Goal: Task Accomplishment & Management: Manage account settings

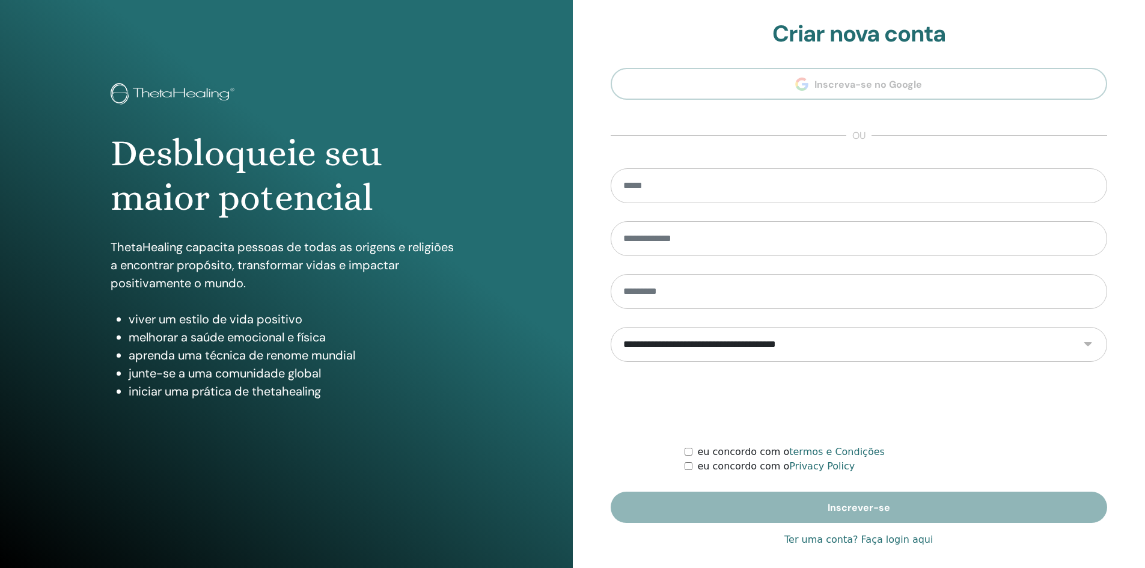
click at [895, 540] on link "Ter uma conta? Faça login aqui" at bounding box center [858, 540] width 148 height 14
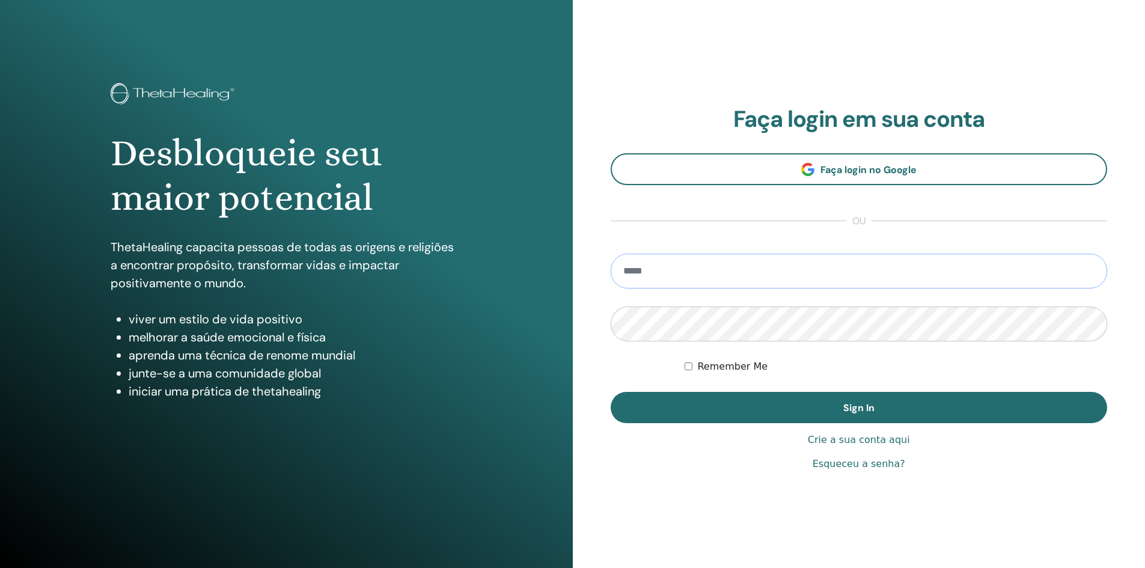
click at [742, 256] on input "email" at bounding box center [859, 271] width 497 height 35
click at [745, 266] on input "email" at bounding box center [859, 271] width 497 height 35
type input "**********"
click at [611, 392] on button "Sign In" at bounding box center [859, 407] width 497 height 31
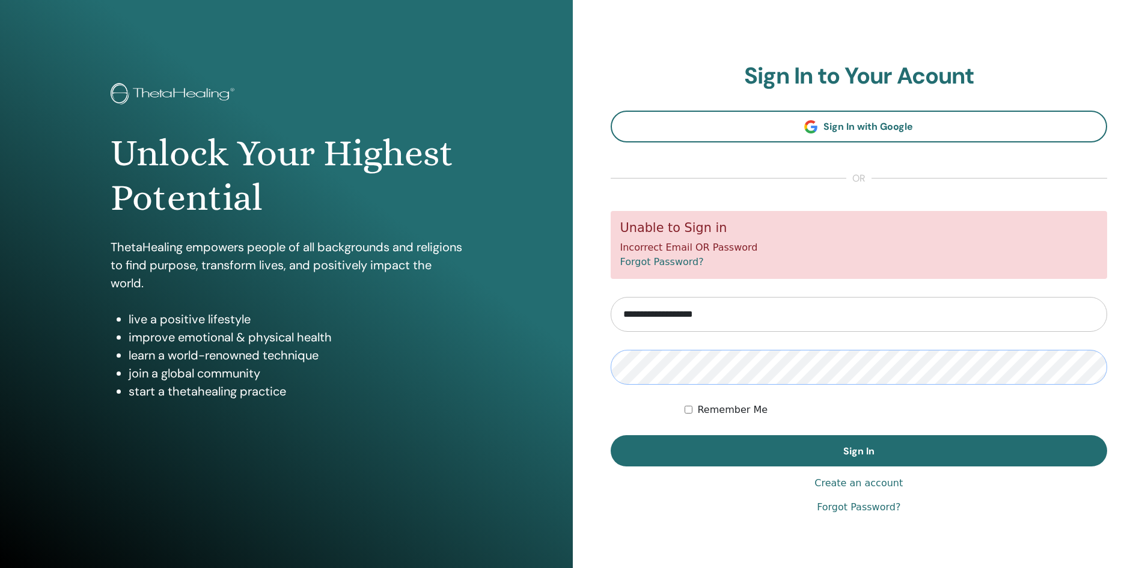
click at [611, 435] on button "Sign In" at bounding box center [859, 450] width 497 height 31
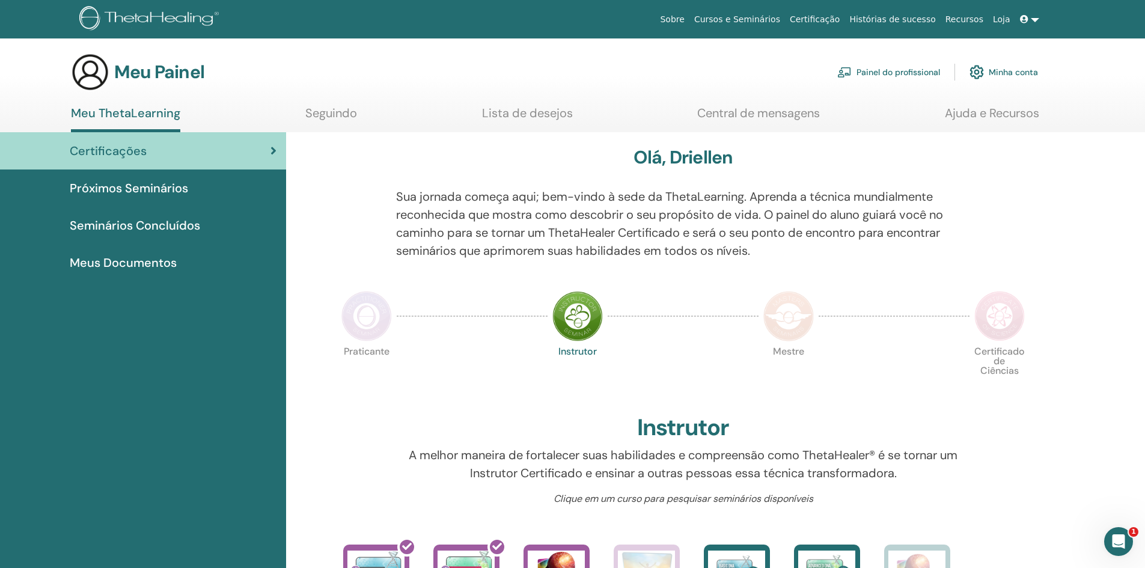
click at [202, 185] on div "Próximos Seminários" at bounding box center [143, 188] width 267 height 18
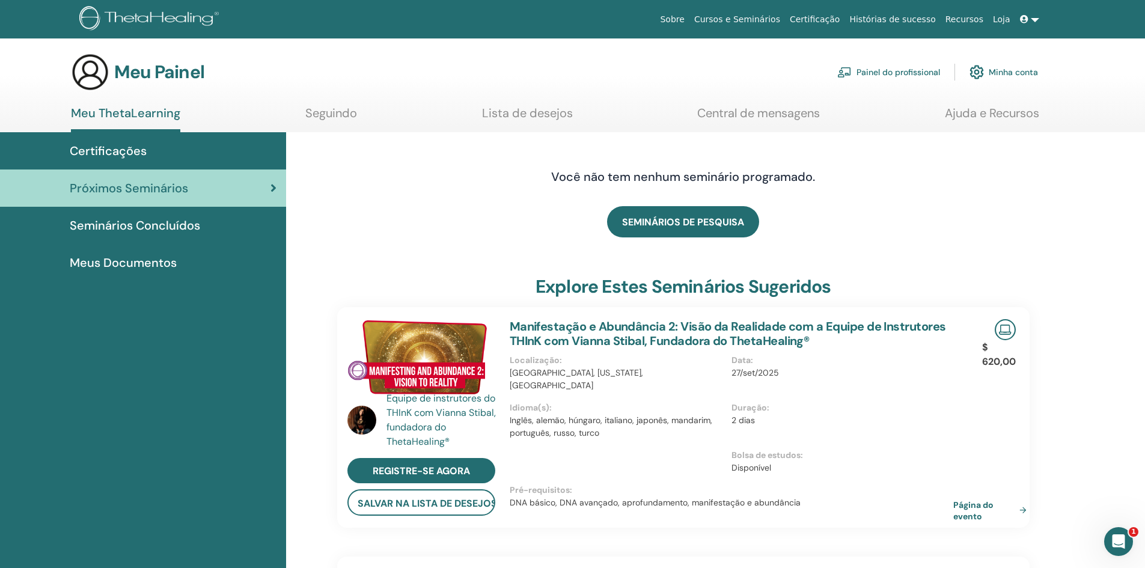
click at [189, 234] on span "Seminários Concluídos" at bounding box center [135, 225] width 130 height 18
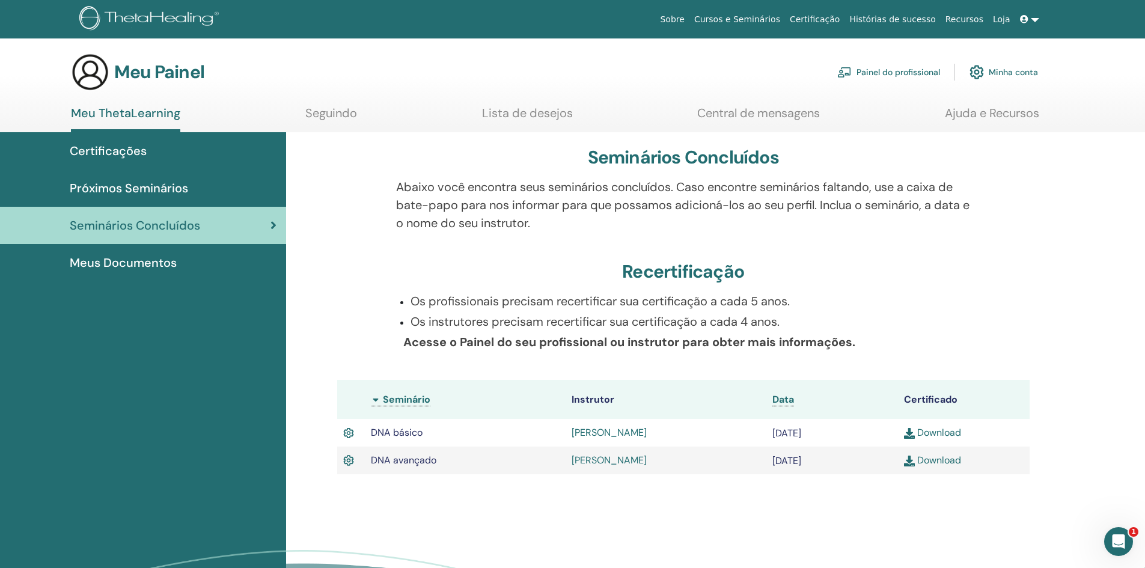
click at [1070, 303] on div "Seminários Concluídos Abaixo você encontra seus seminários concluídos. Caso enc…" at bounding box center [715, 401] width 859 height 538
click at [119, 268] on font "Meus Documentos" at bounding box center [123, 263] width 107 height 16
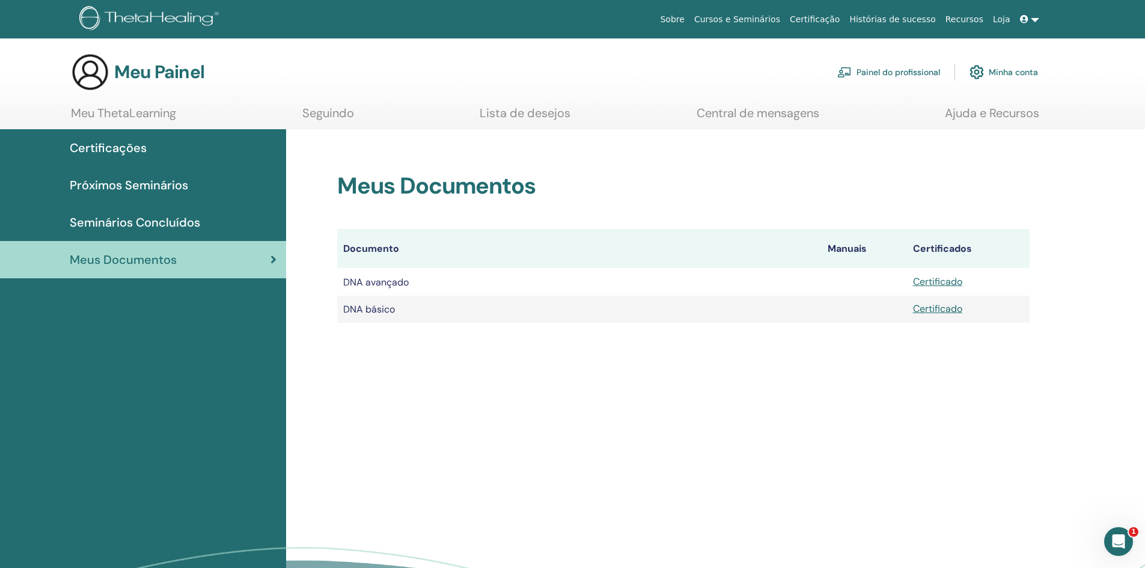
click at [521, 439] on div "Meus Documentos Documento Manuais Certificados DNA avançado Certificado DNA bás…" at bounding box center [715, 398] width 859 height 538
click at [479, 442] on div "Meus Documentos Documento Manuais Certificados DNA avançado Certificado DNA bás…" at bounding box center [715, 398] width 859 height 538
click at [149, 112] on font "Meu ThetaLearning" at bounding box center [123, 113] width 105 height 16
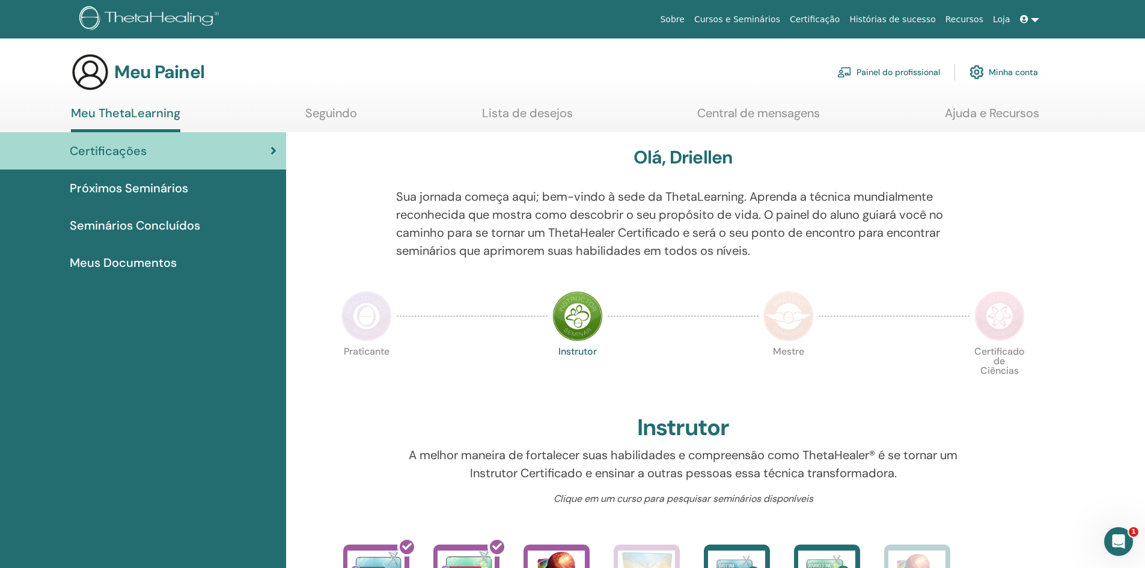
click at [323, 115] on font "Seguindo" at bounding box center [331, 113] width 52 height 16
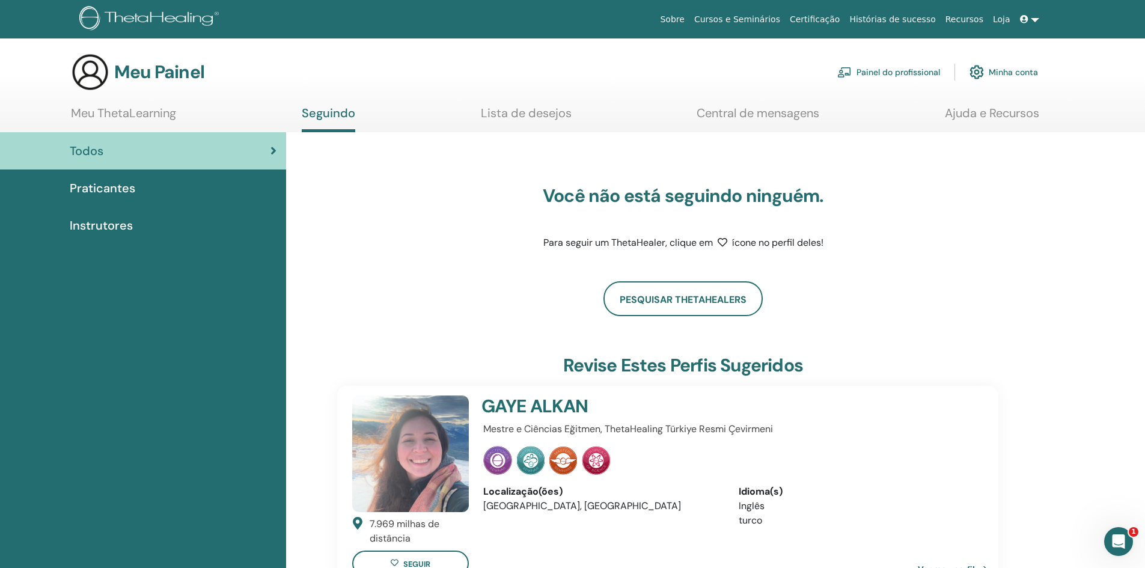
click at [532, 113] on font "Lista de desejos" at bounding box center [526, 113] width 91 height 16
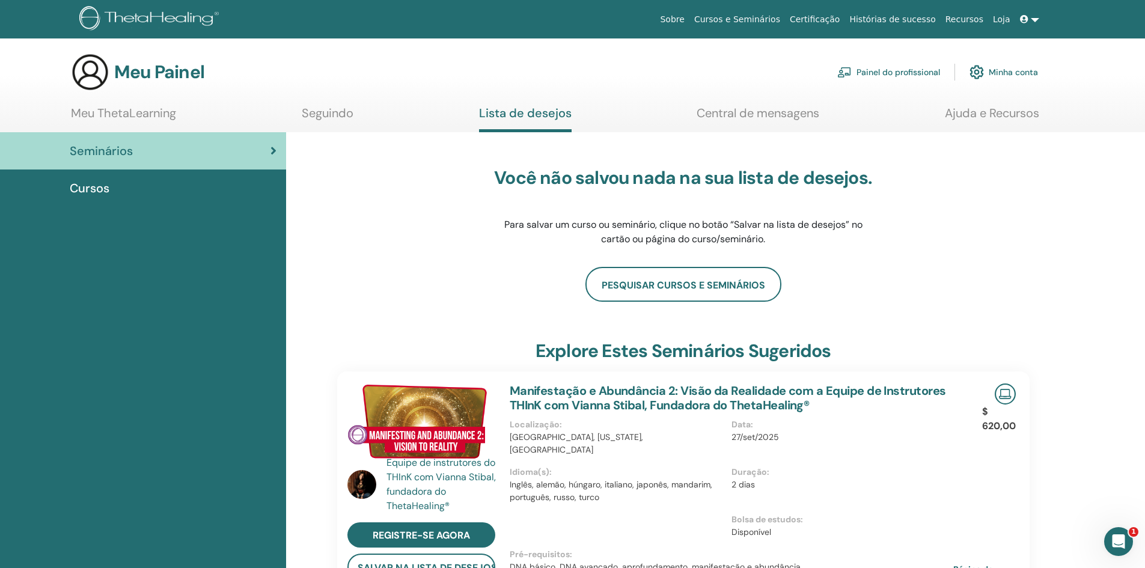
click at [749, 115] on font "Central de mensagens" at bounding box center [758, 113] width 123 height 16
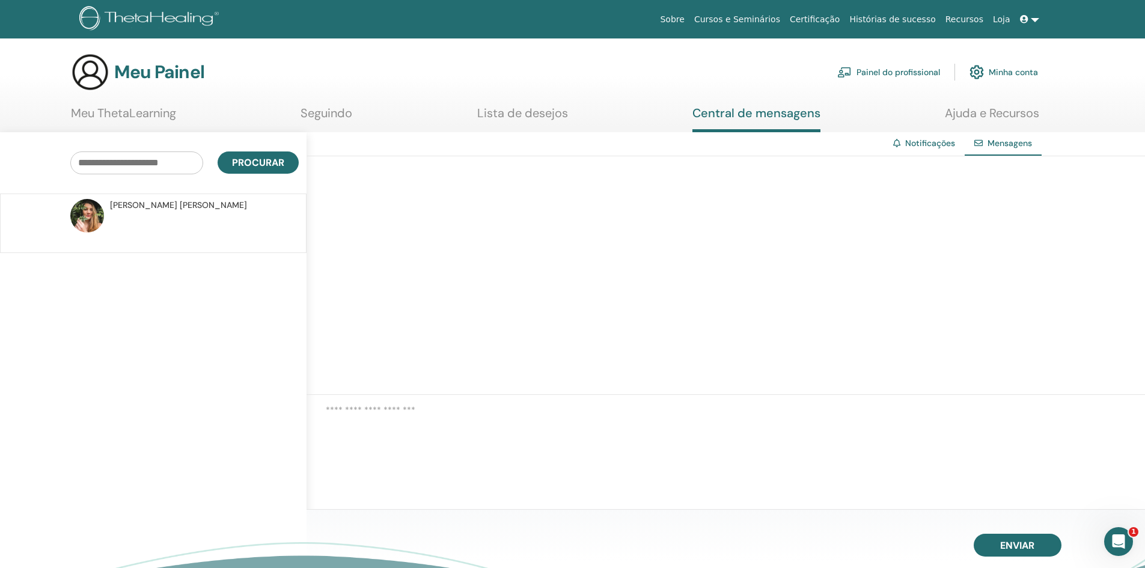
click at [154, 220] on p at bounding box center [197, 230] width 174 height 36
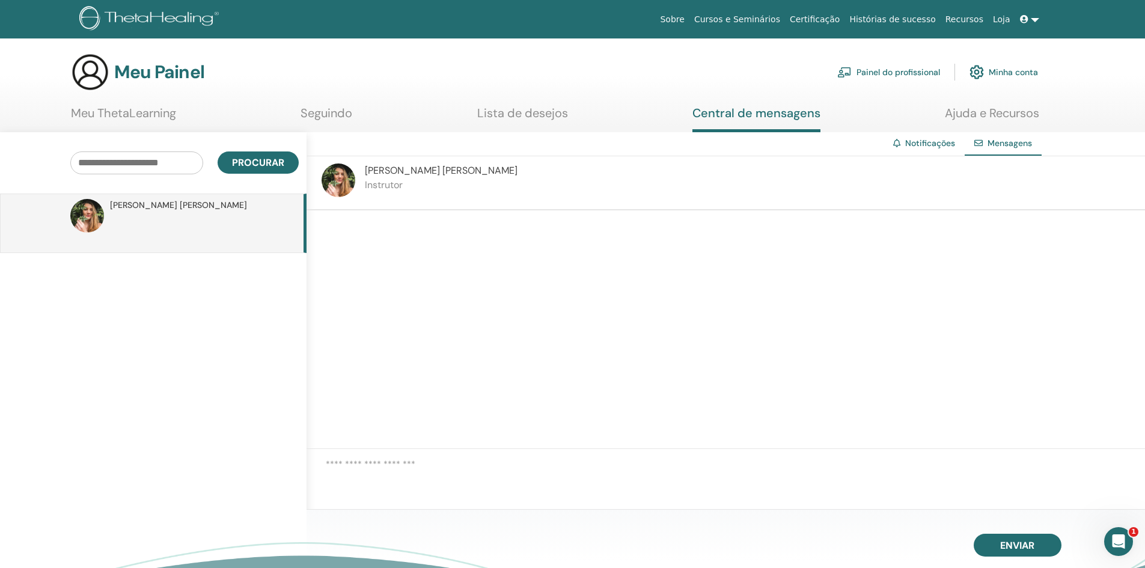
click at [378, 171] on font "Mariana Luísa" at bounding box center [402, 170] width 75 height 13
click at [340, 183] on img at bounding box center [339, 180] width 34 height 34
click at [76, 211] on img at bounding box center [87, 216] width 34 height 34
click at [889, 74] on font "Painel do profissional" at bounding box center [899, 72] width 84 height 11
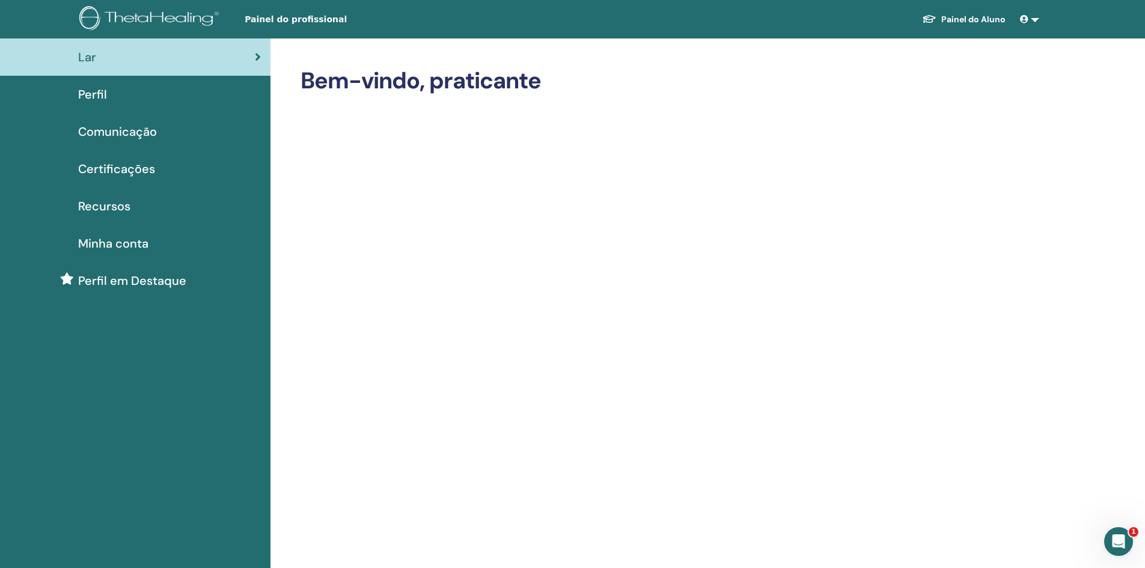
click at [146, 91] on div "Perfil" at bounding box center [135, 94] width 251 height 18
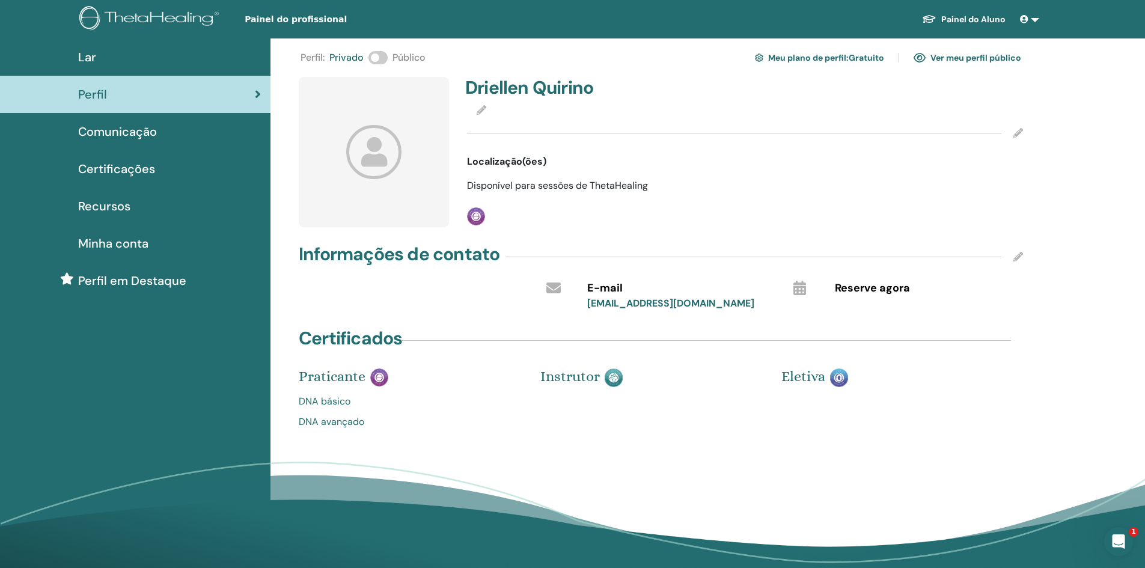
click at [614, 376] on img at bounding box center [614, 377] width 18 height 19
click at [845, 58] on font "Meu plano de perfil" at bounding box center [807, 58] width 78 height 11
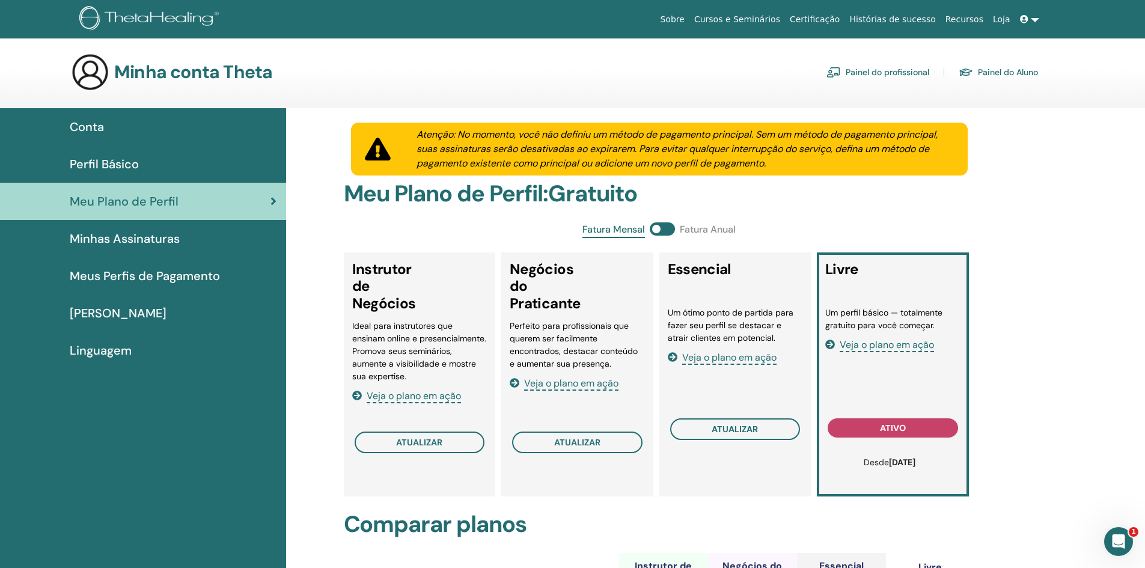
click at [145, 160] on div "Perfil Básico" at bounding box center [143, 164] width 267 height 18
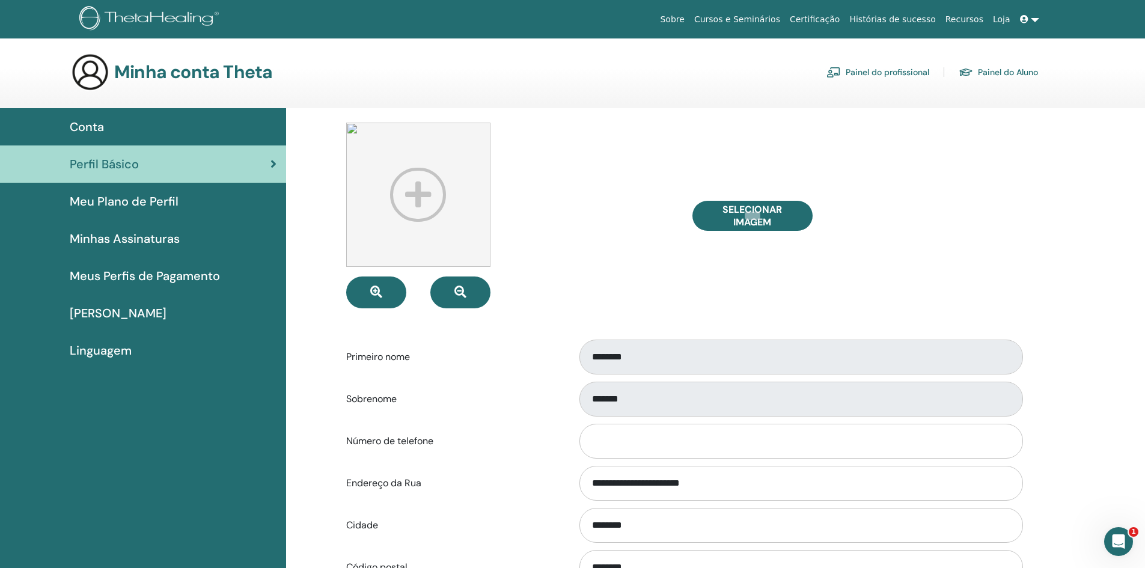
click at [669, 272] on div at bounding box center [510, 216] width 346 height 186
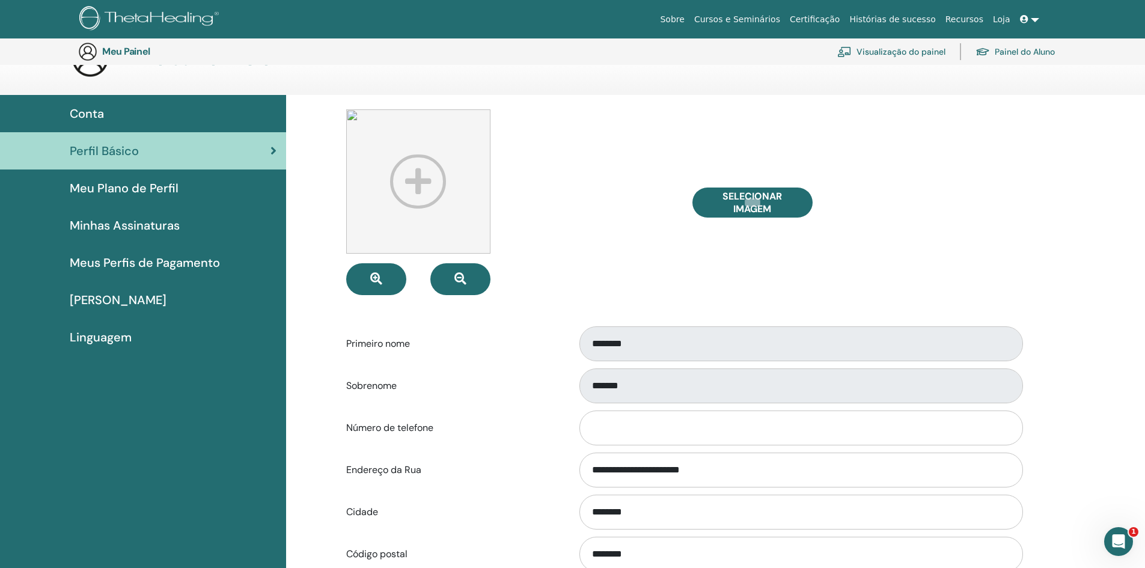
scroll to position [207, 0]
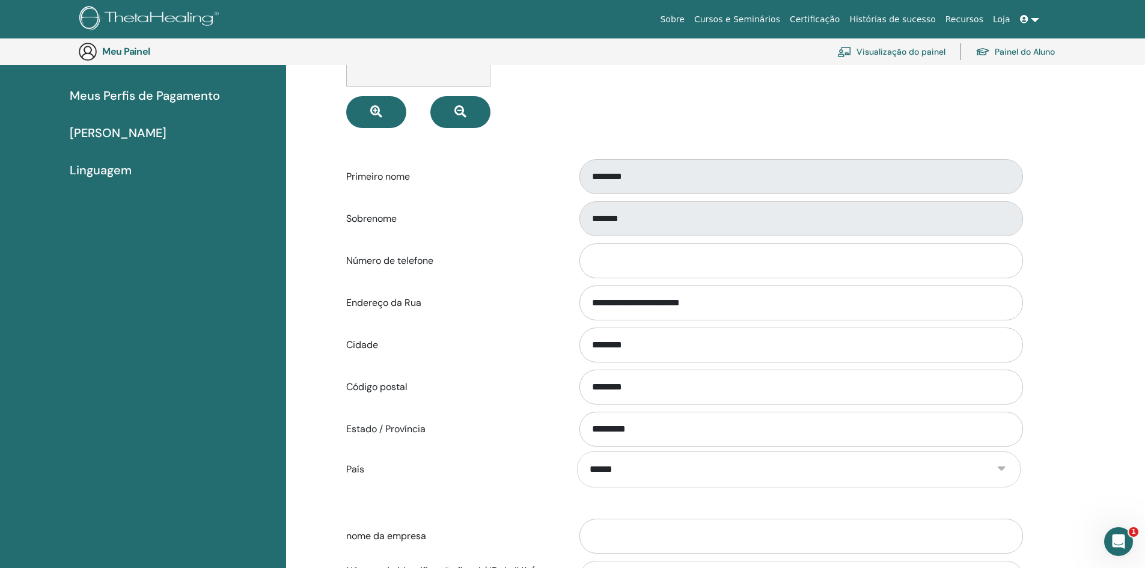
click at [471, 390] on label "Código postal" at bounding box center [452, 387] width 231 height 23
click at [579, 390] on input "********" at bounding box center [801, 387] width 444 height 35
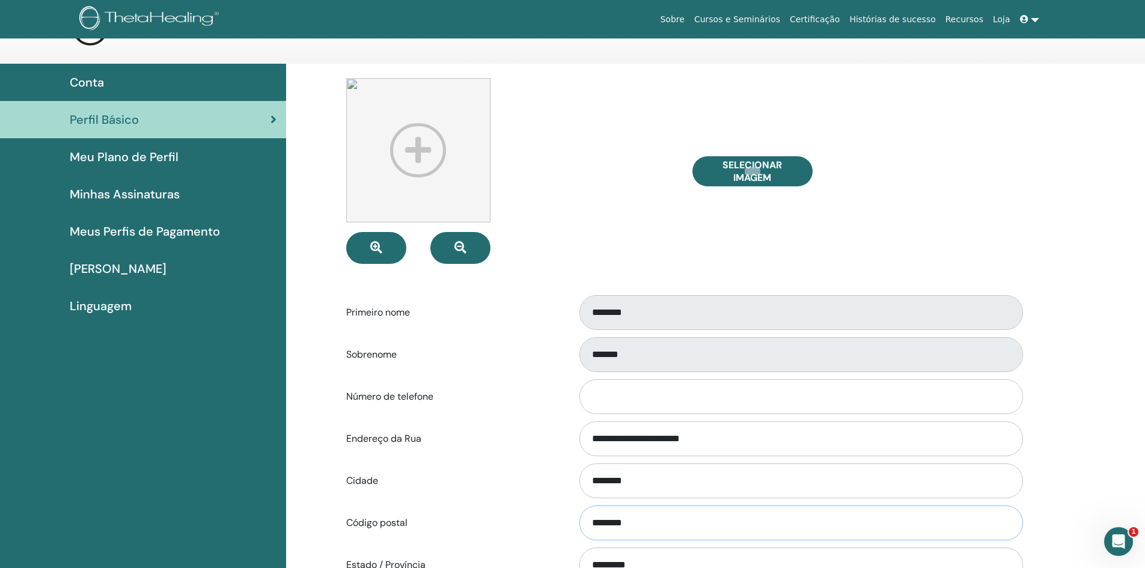
scroll to position [0, 0]
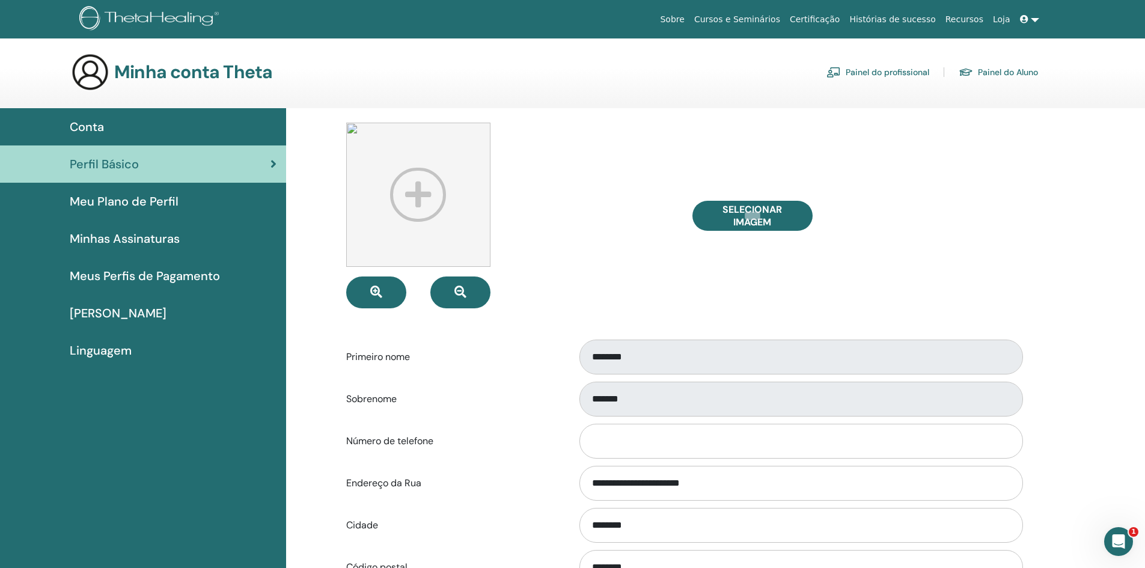
click at [957, 174] on div "Selecionar imagem" at bounding box center [856, 216] width 346 height 186
click at [425, 201] on img at bounding box center [418, 195] width 144 height 144
click at [768, 217] on font "Selecionar imagem" at bounding box center [753, 215] width 60 height 25
click at [760, 217] on input "Selecionar imagem" at bounding box center [753, 216] width 16 height 8
type input "**********"
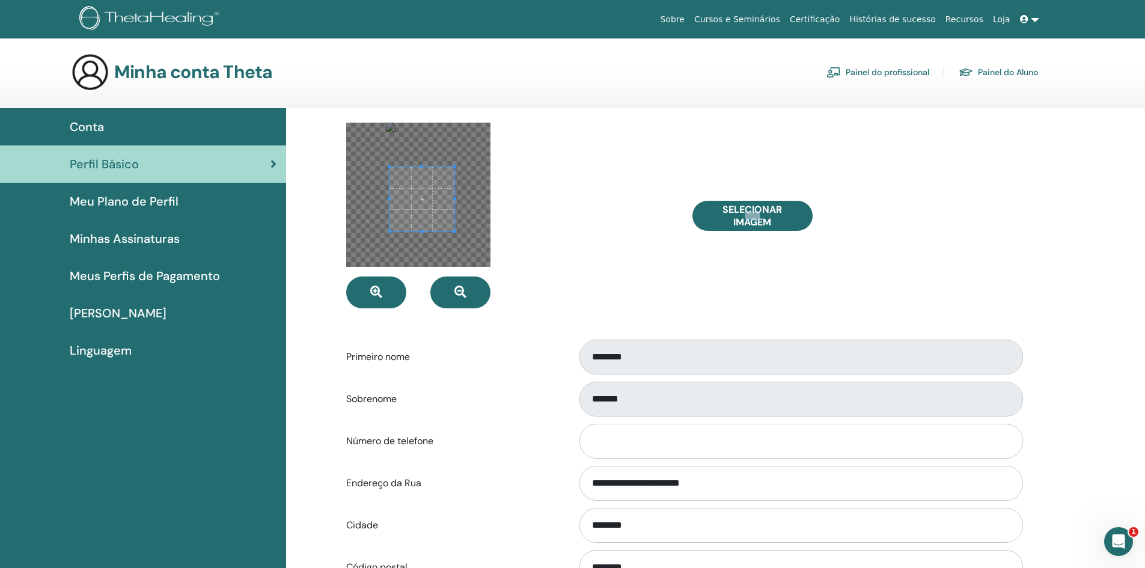
click at [432, 209] on span at bounding box center [422, 199] width 65 height 65
click at [432, 209] on span at bounding box center [422, 198] width 65 height 65
click at [428, 200] on span at bounding box center [418, 192] width 65 height 65
drag, startPoint x: 605, startPoint y: 249, endPoint x: 536, endPoint y: 242, distance: 68.9
click at [604, 248] on div at bounding box center [510, 216] width 346 height 186
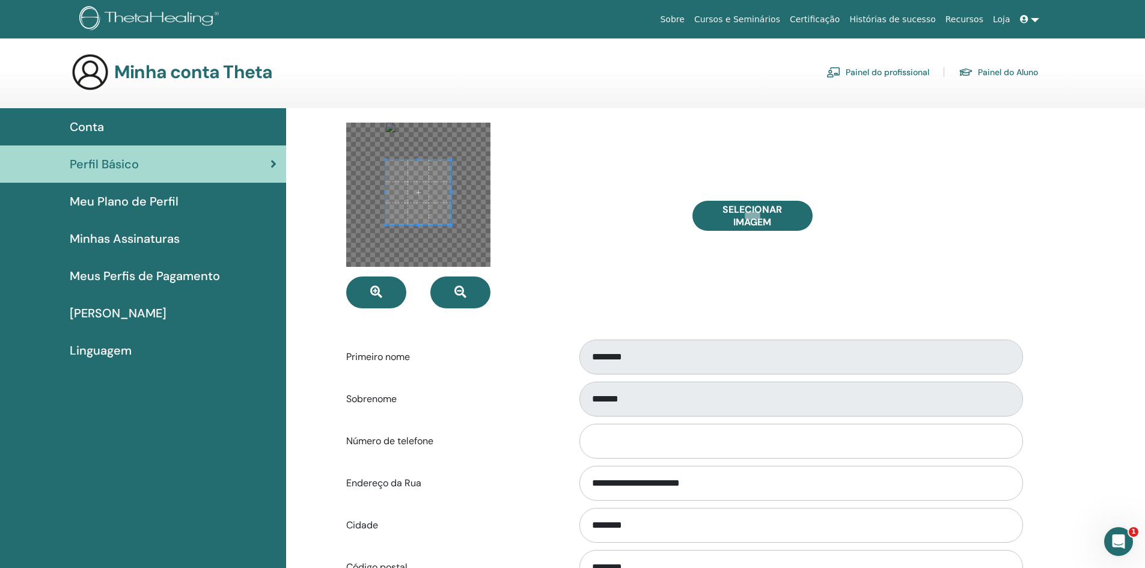
drag, startPoint x: 1085, startPoint y: 162, endPoint x: 1070, endPoint y: 162, distance: 15.0
click at [1085, 162] on div "**********" at bounding box center [715, 546] width 859 height 877
click at [754, 207] on font "Selecionar imagem" at bounding box center [753, 215] width 60 height 25
click at [754, 212] on input "Selecionar imagem" at bounding box center [753, 216] width 16 height 8
type input "**********"
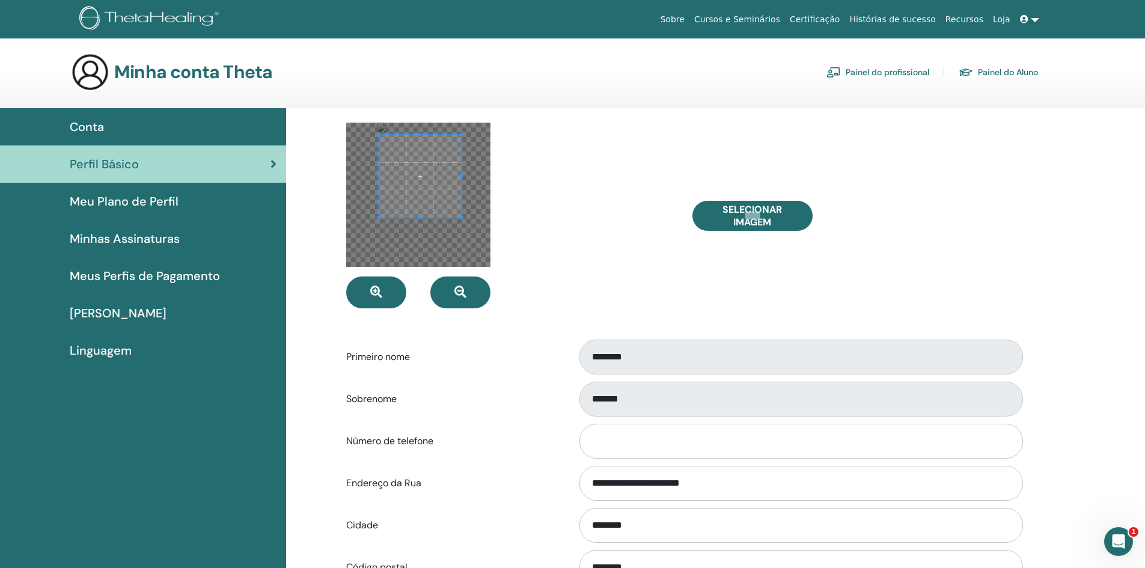
click at [434, 189] on span at bounding box center [420, 176] width 82 height 82
click at [500, 287] on div at bounding box center [510, 216] width 346 height 186
click at [419, 196] on span at bounding box center [402, 179] width 112 height 112
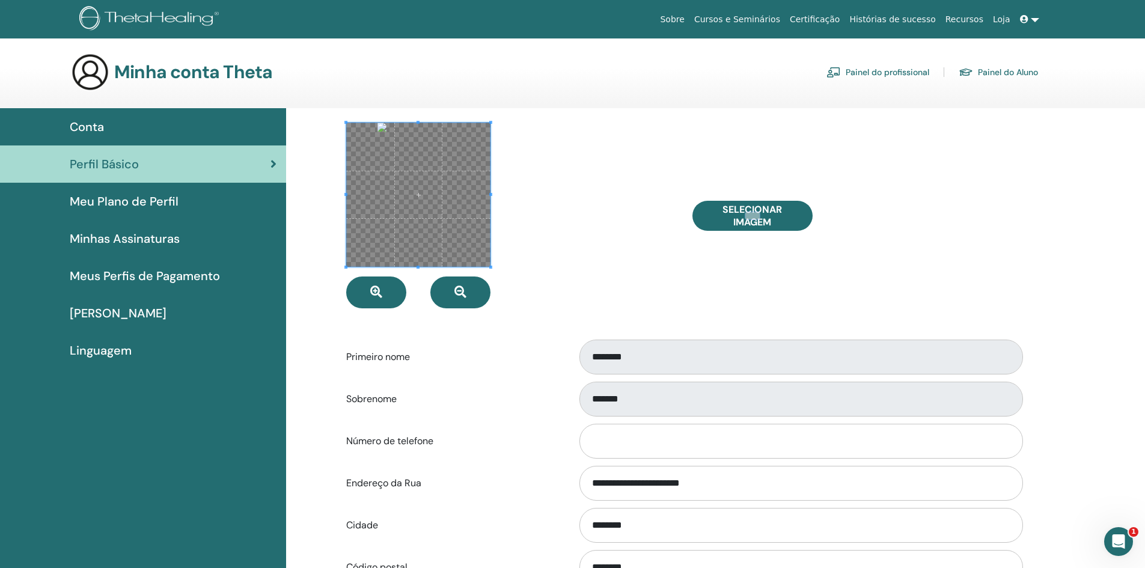
click at [498, 283] on div at bounding box center [510, 216] width 346 height 186
click at [730, 215] on font "Selecionar imagem" at bounding box center [753, 215] width 60 height 25
click at [745, 215] on input "Selecionar imagem" at bounding box center [753, 216] width 16 height 8
type input "**********"
click at [655, 211] on div at bounding box center [510, 216] width 346 height 186
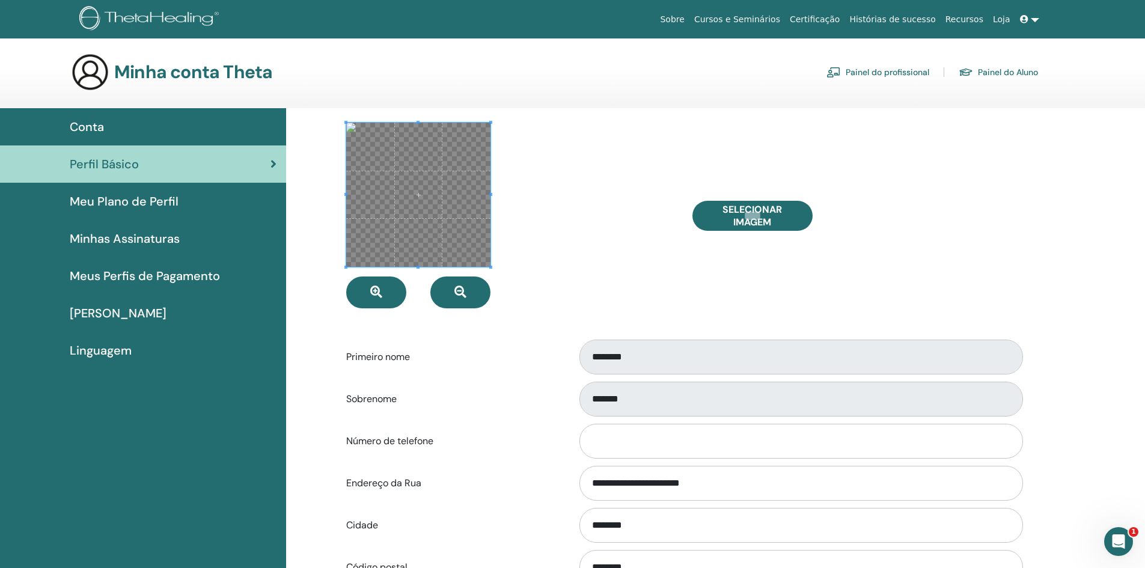
click at [741, 231] on div "Selecionar imagem" at bounding box center [856, 216] width 346 height 186
click at [748, 211] on font "Selecionar imagem" at bounding box center [753, 215] width 60 height 25
click at [748, 212] on input "Selecionar imagem" at bounding box center [753, 216] width 16 height 8
type input "**********"
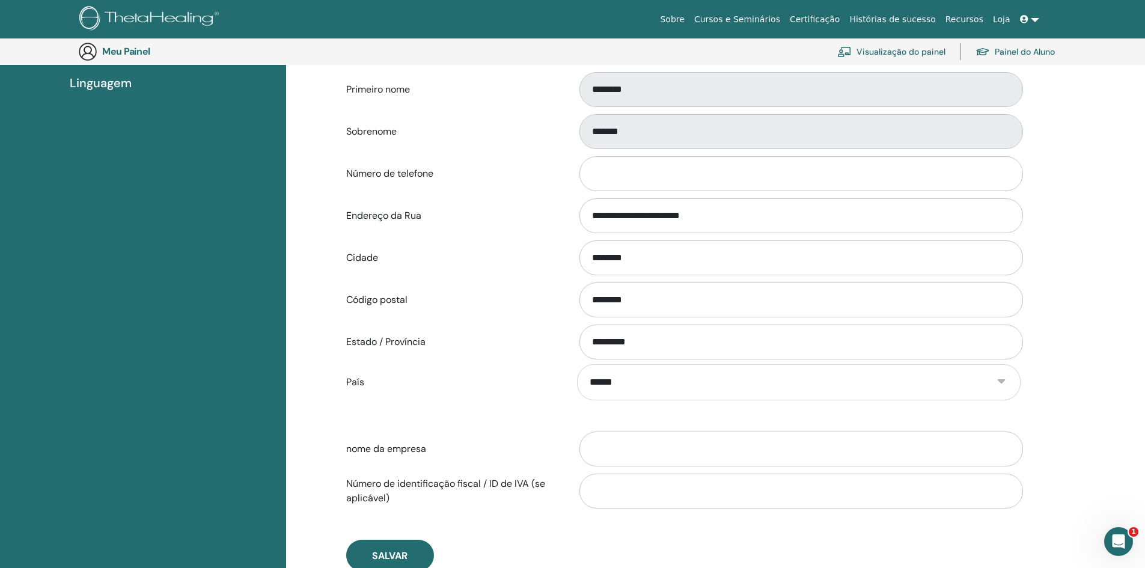
scroll to position [267, 0]
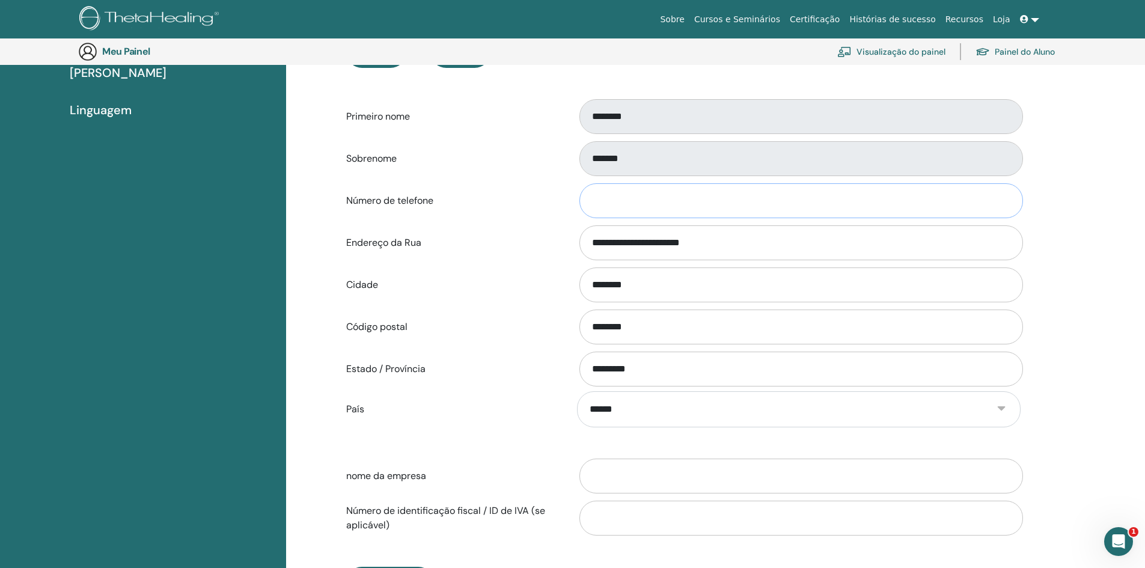
click at [713, 198] on input "Número de telefone" at bounding box center [801, 200] width 444 height 35
type input "**********"
click at [500, 240] on label "Endereço da Rua" at bounding box center [452, 242] width 231 height 23
click at [579, 240] on input "**********" at bounding box center [801, 242] width 444 height 35
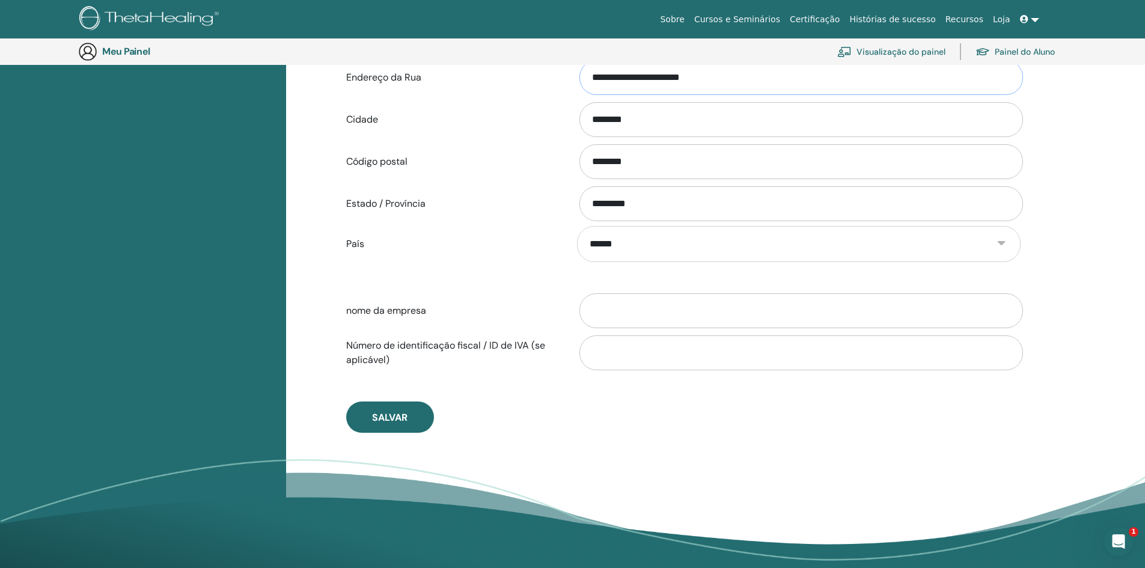
scroll to position [447, 0]
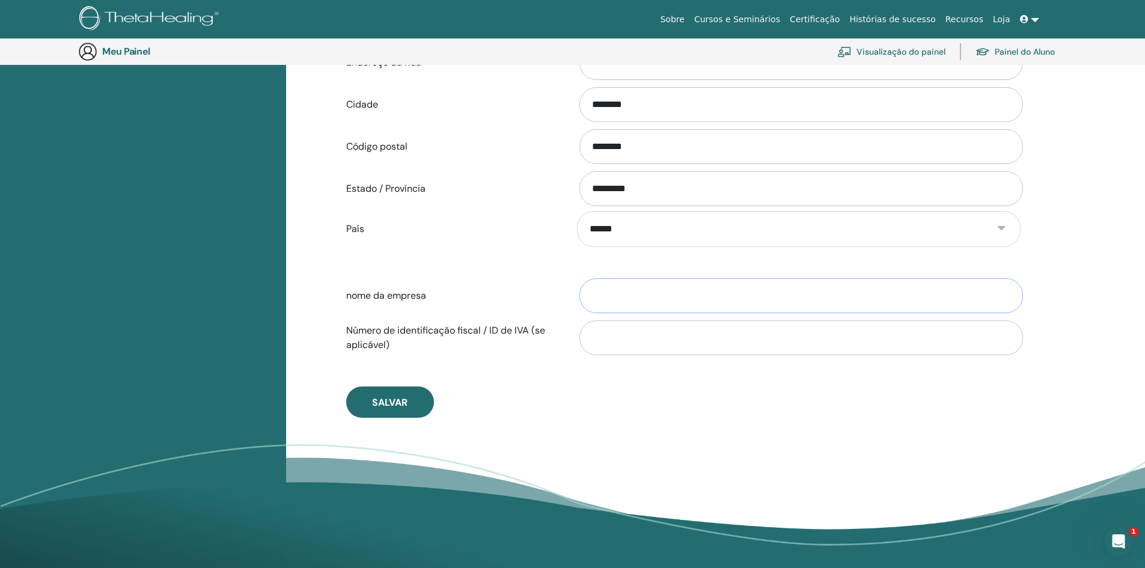
click at [640, 298] on input "nome da empresa" at bounding box center [801, 295] width 444 height 35
type input "**********"
click at [742, 337] on input "Número de identificação fiscal / ID de IVA (se aplicável)" at bounding box center [801, 337] width 444 height 35
click at [921, 53] on font "Visualização do painel" at bounding box center [901, 52] width 89 height 11
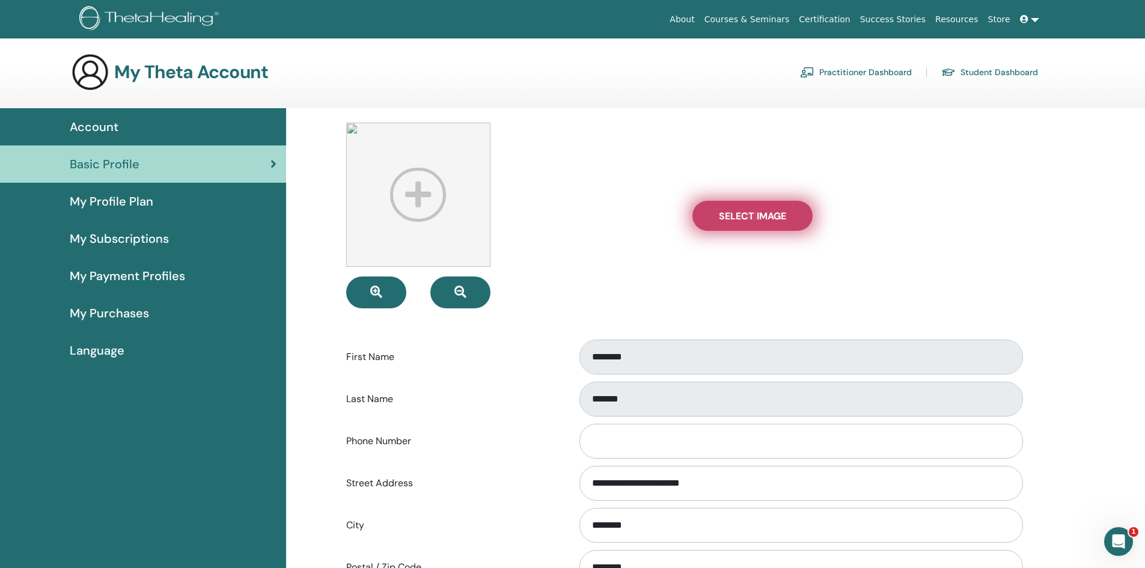
click at [757, 204] on label "Select Image" at bounding box center [752, 216] width 120 height 30
click at [757, 212] on input "Select Image" at bounding box center [753, 216] width 16 height 8
type input "**********"
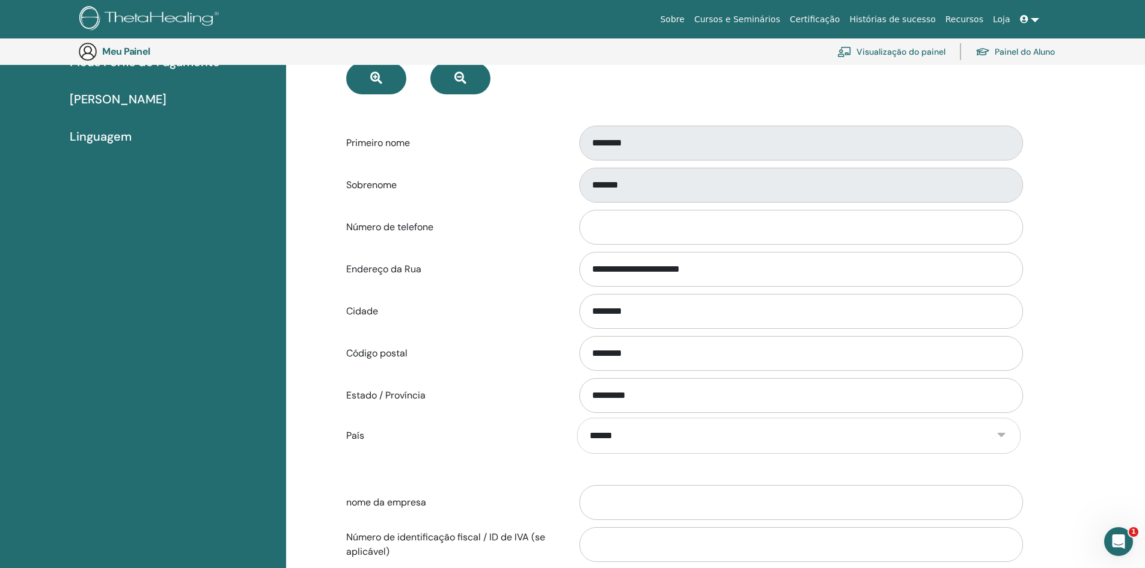
scroll to position [267, 0]
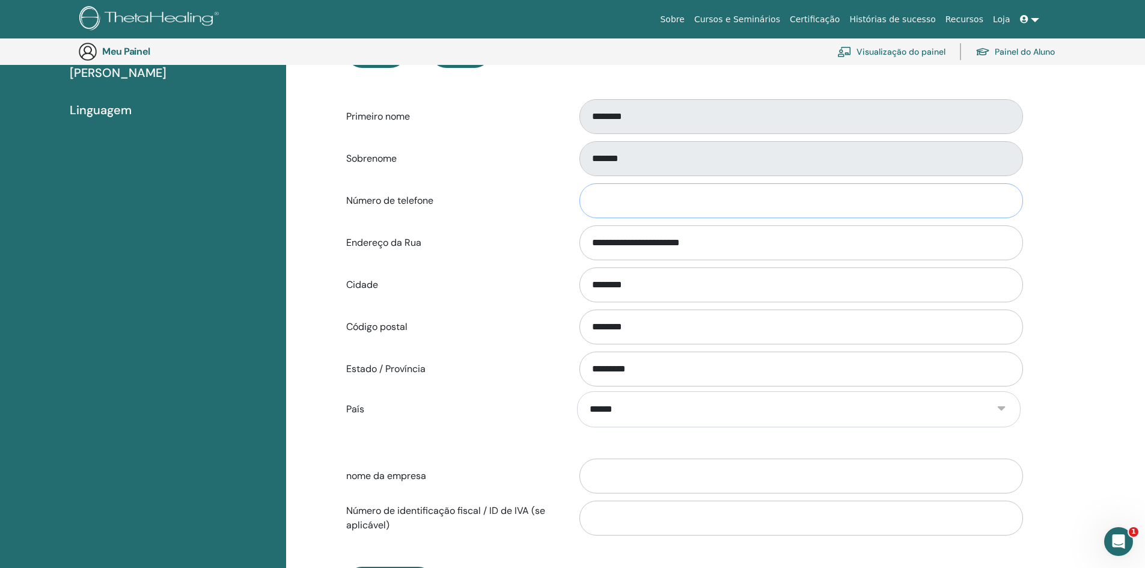
click at [648, 192] on input "Número de telefone" at bounding box center [801, 200] width 444 height 35
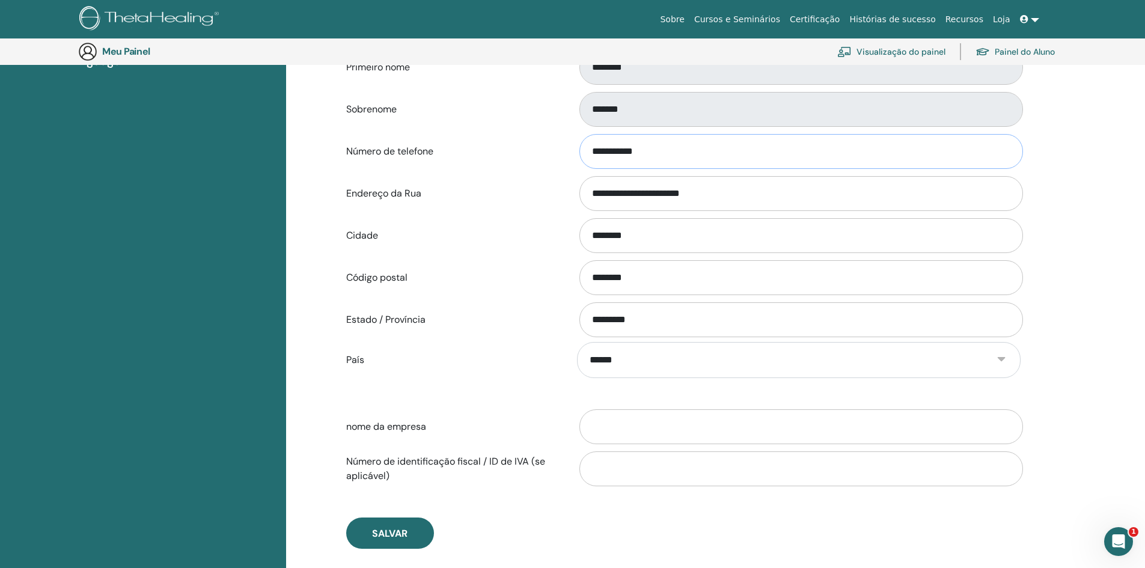
scroll to position [387, 0]
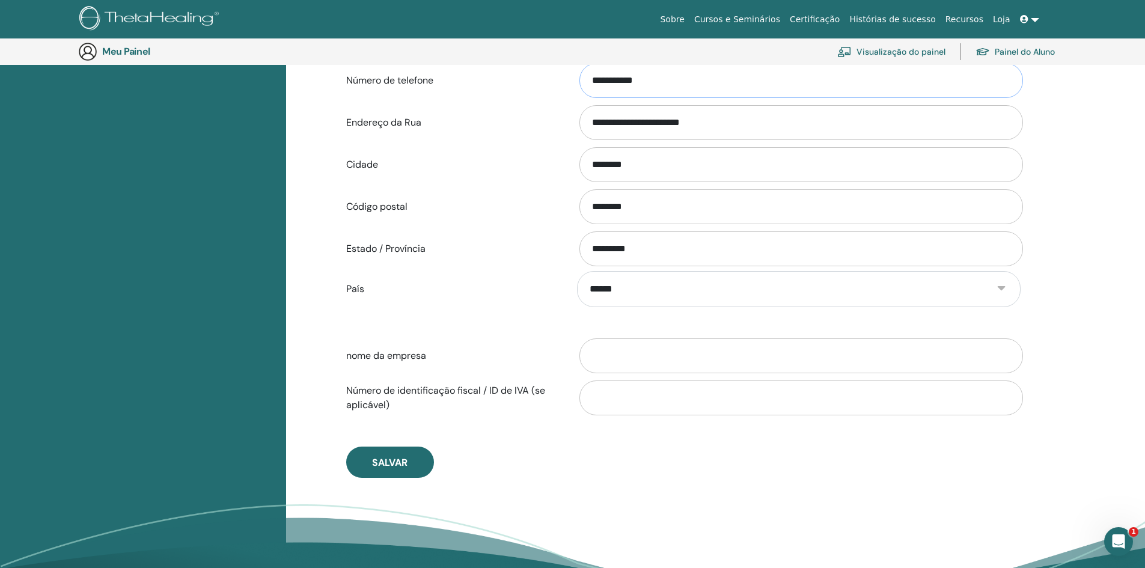
type input "**********"
click at [701, 352] on input "nome da empresa" at bounding box center [801, 355] width 444 height 35
type input "**********"
click at [411, 459] on button "Salvar" at bounding box center [390, 462] width 88 height 31
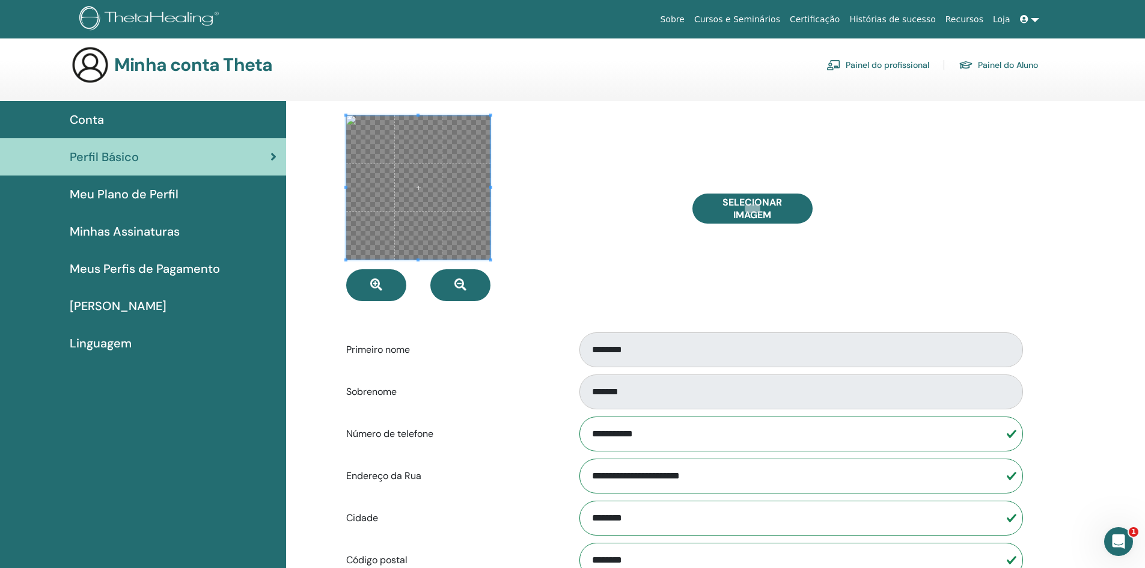
scroll to position [0, 0]
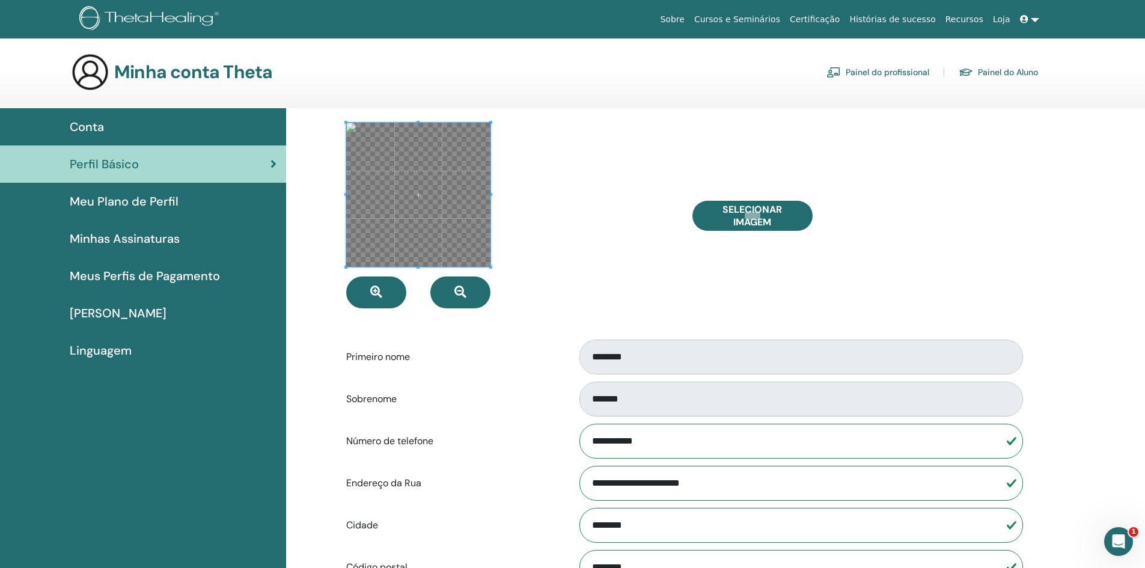
click at [882, 70] on font "Painel do profissional" at bounding box center [888, 72] width 84 height 11
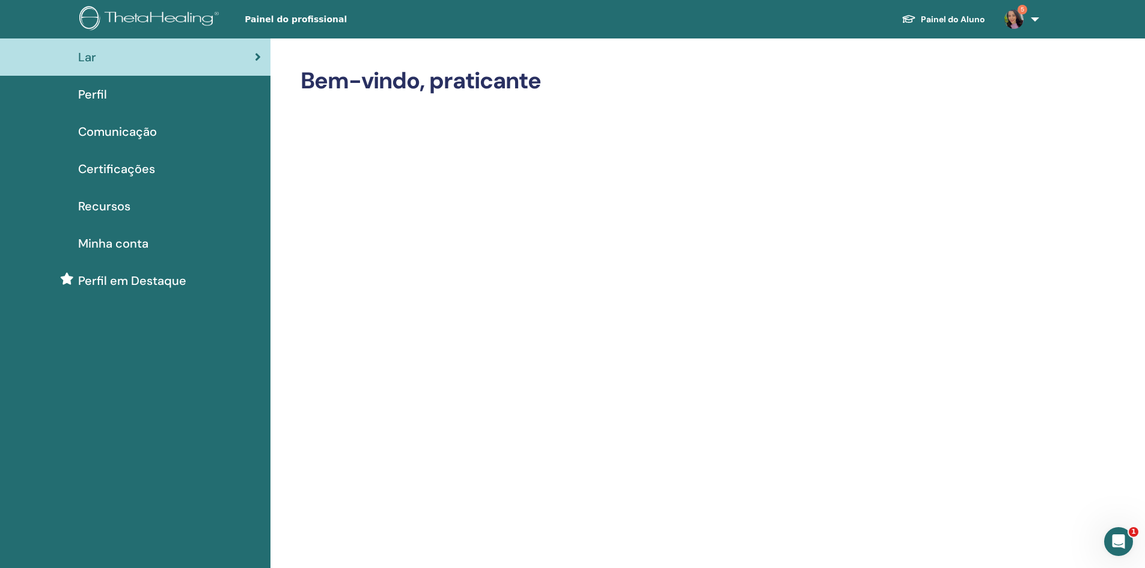
click at [115, 97] on div "Perfil" at bounding box center [135, 94] width 251 height 18
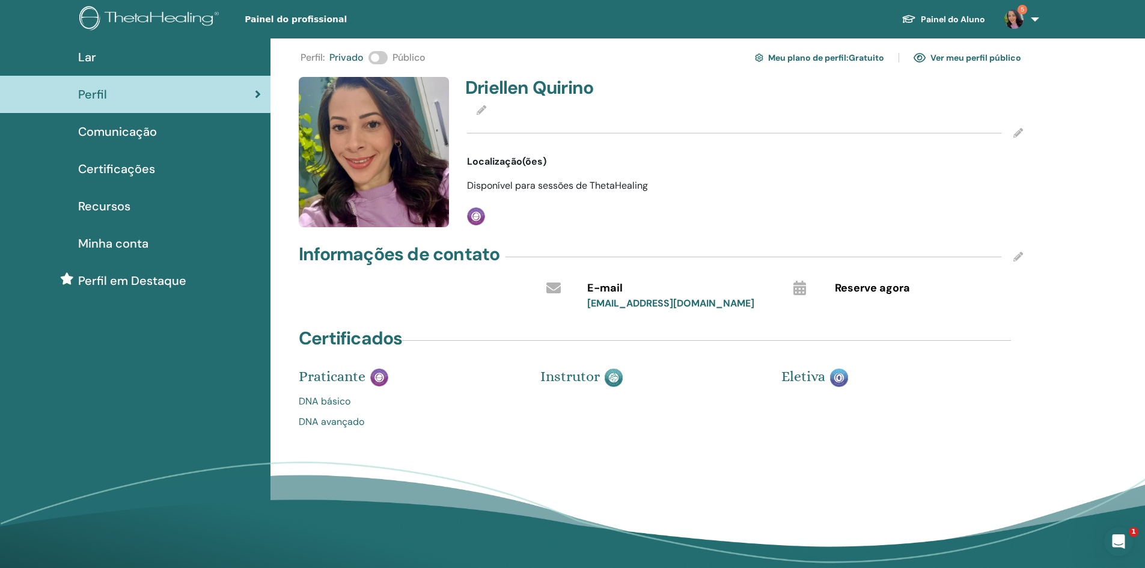
click at [834, 64] on link "Meu plano de perfil : Gratuito" at bounding box center [819, 57] width 129 height 19
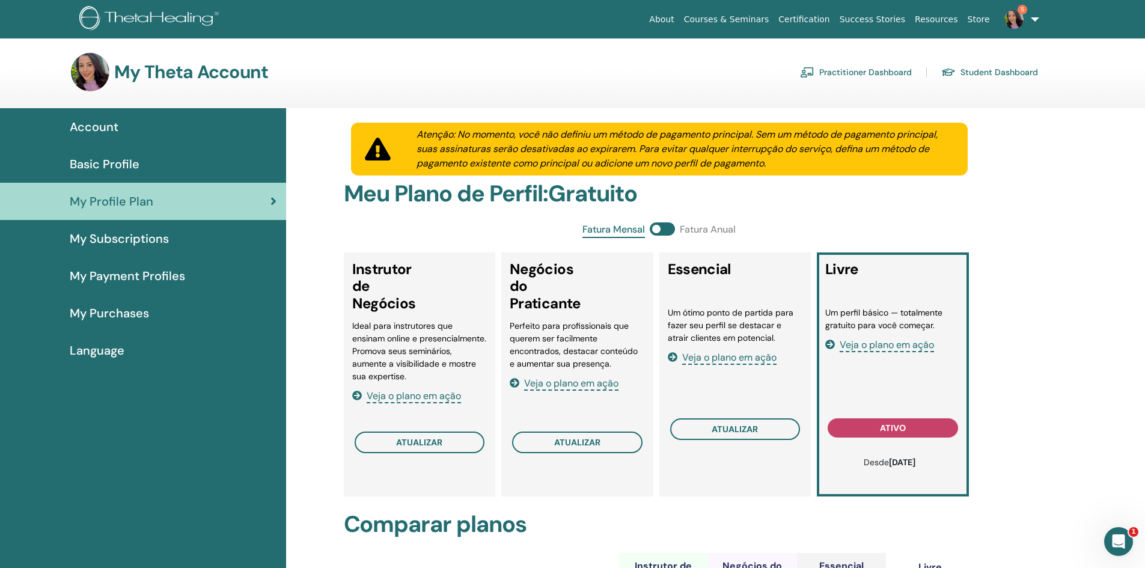
click at [105, 160] on span "Basic Profile" at bounding box center [105, 164] width 70 height 18
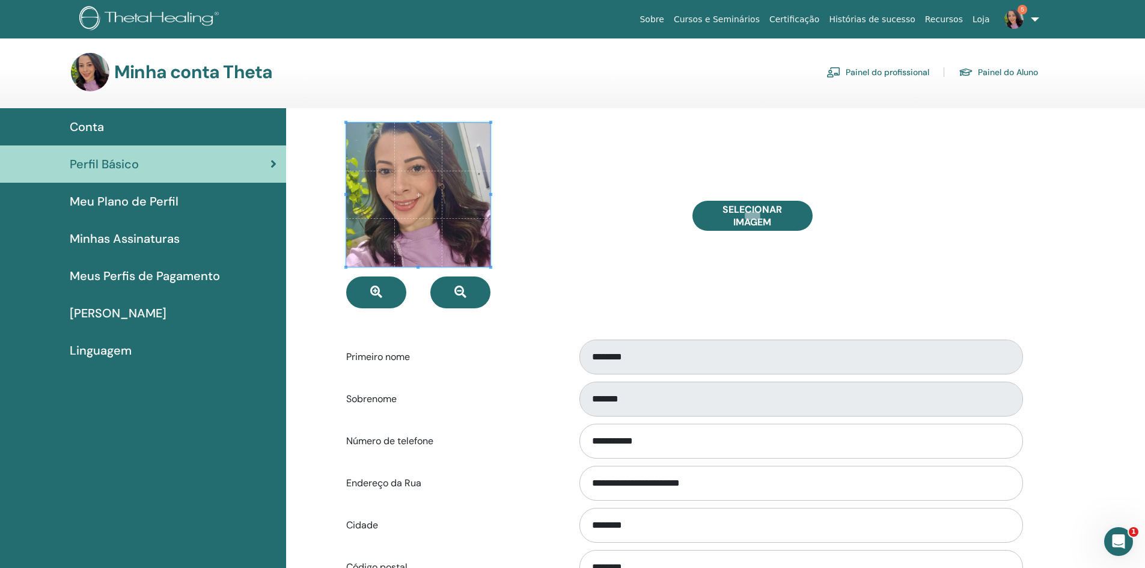
click at [997, 75] on font "Painel do Aluno" at bounding box center [1008, 72] width 60 height 11
click at [147, 203] on font "Meu Plano de Perfil" at bounding box center [124, 202] width 109 height 16
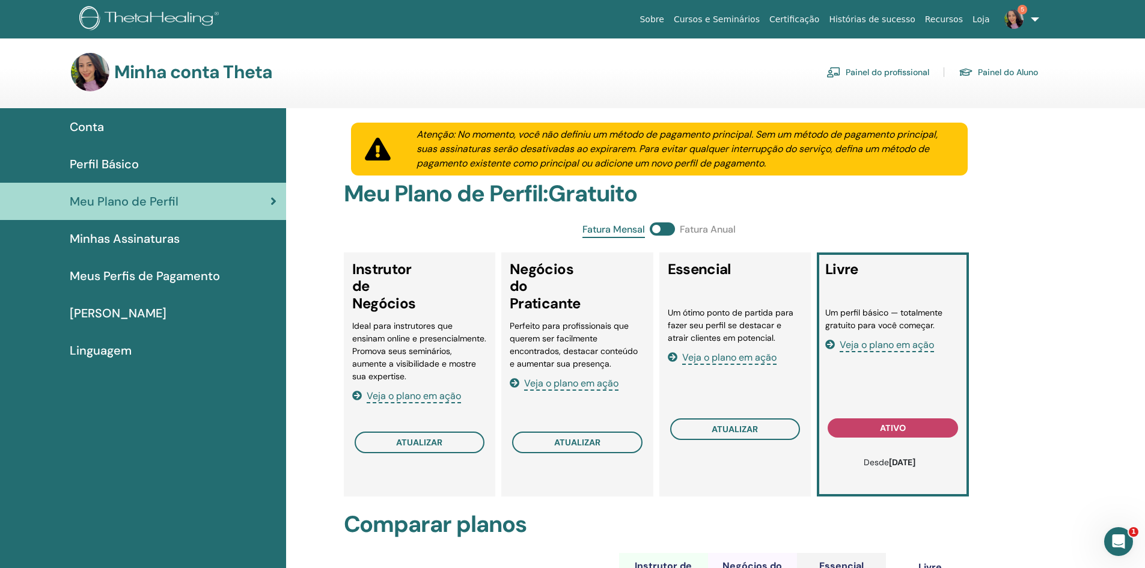
click at [156, 239] on font "Minhas Assinaturas" at bounding box center [125, 239] width 110 height 16
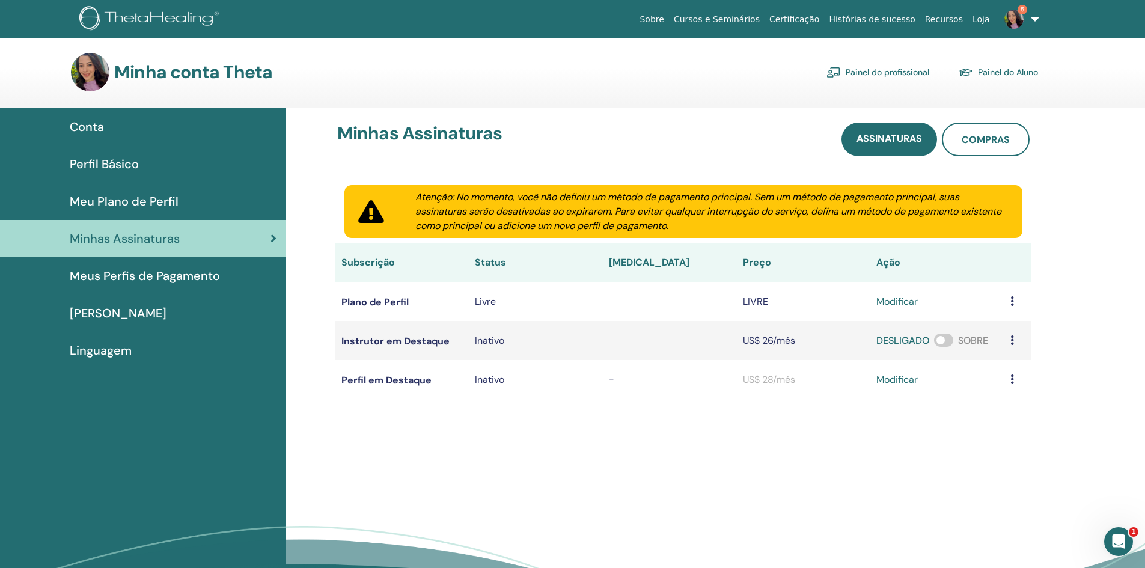
click at [171, 261] on link "Meus Perfis de Pagamento" at bounding box center [143, 275] width 286 height 37
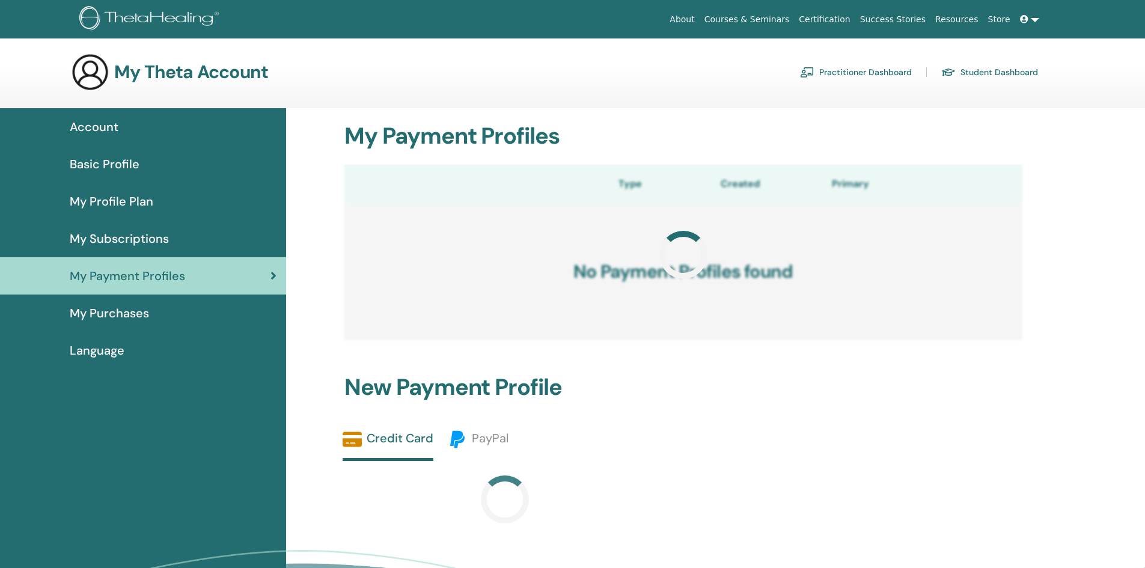
click at [176, 275] on span "My Payment Profiles" at bounding box center [127, 276] width 115 height 18
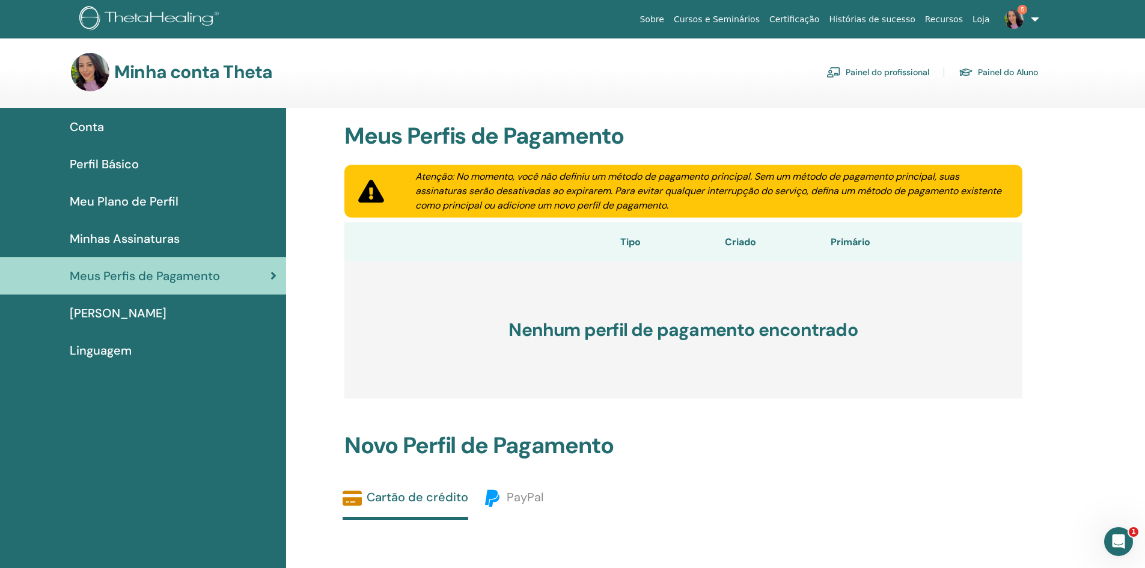
click at [154, 321] on span "[PERSON_NAME]" at bounding box center [118, 313] width 97 height 18
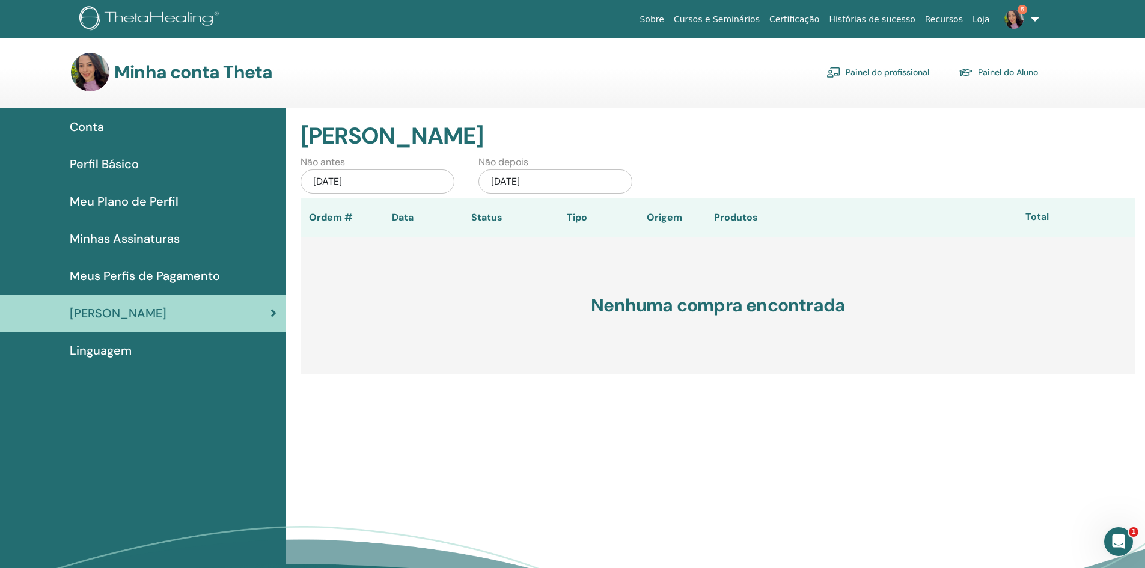
click at [133, 347] on div "Linguagem" at bounding box center [143, 350] width 267 height 18
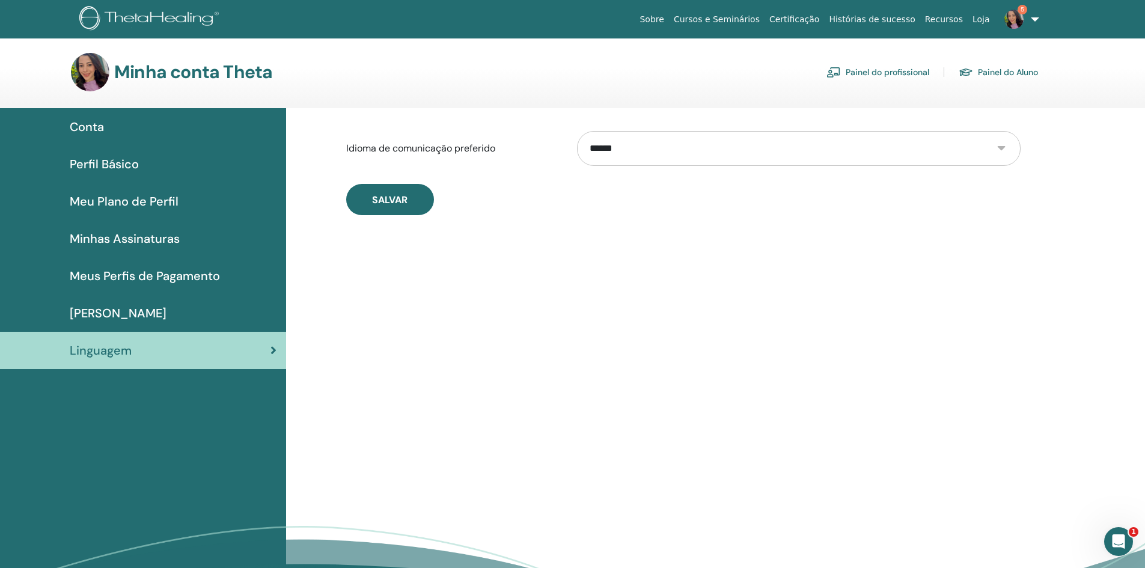
click at [705, 145] on select "**********" at bounding box center [799, 148] width 444 height 35
select select "***"
click at [577, 131] on select "**********" at bounding box center [799, 148] width 444 height 35
click at [378, 194] on font "Salvar" at bounding box center [389, 200] width 35 height 13
click at [1028, 13] on link "5" at bounding box center [1019, 19] width 49 height 38
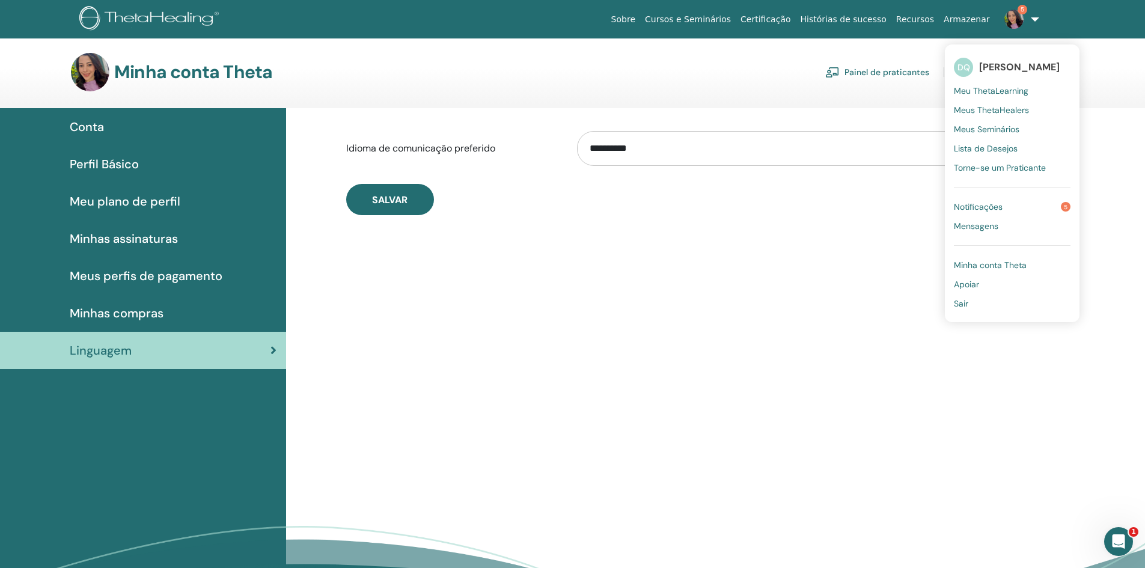
click at [1046, 199] on link "Notificações 5" at bounding box center [1012, 206] width 117 height 19
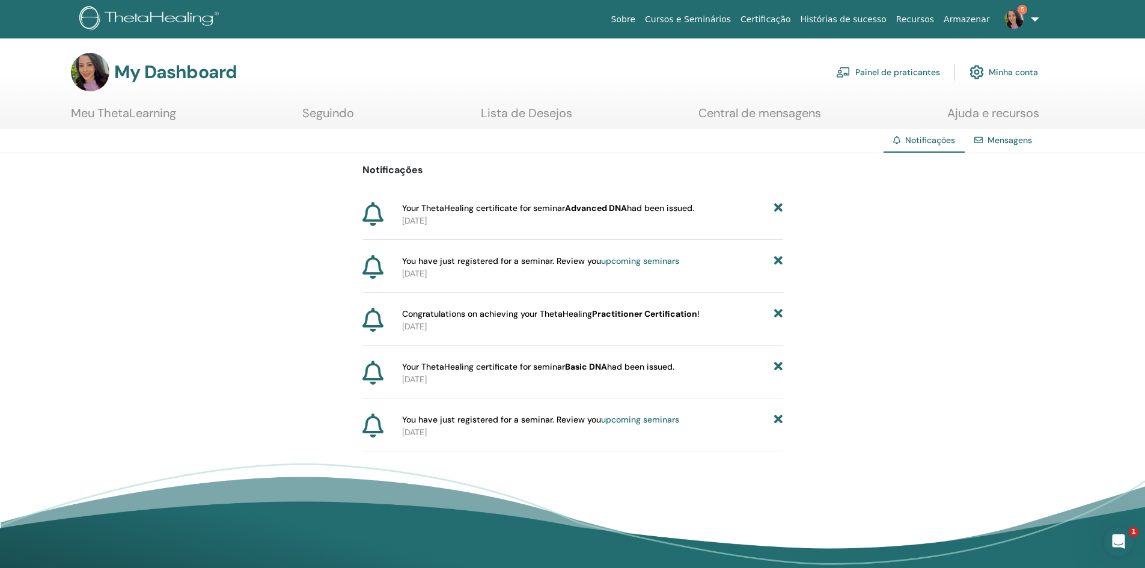
click at [779, 259] on icon at bounding box center [778, 261] width 8 height 13
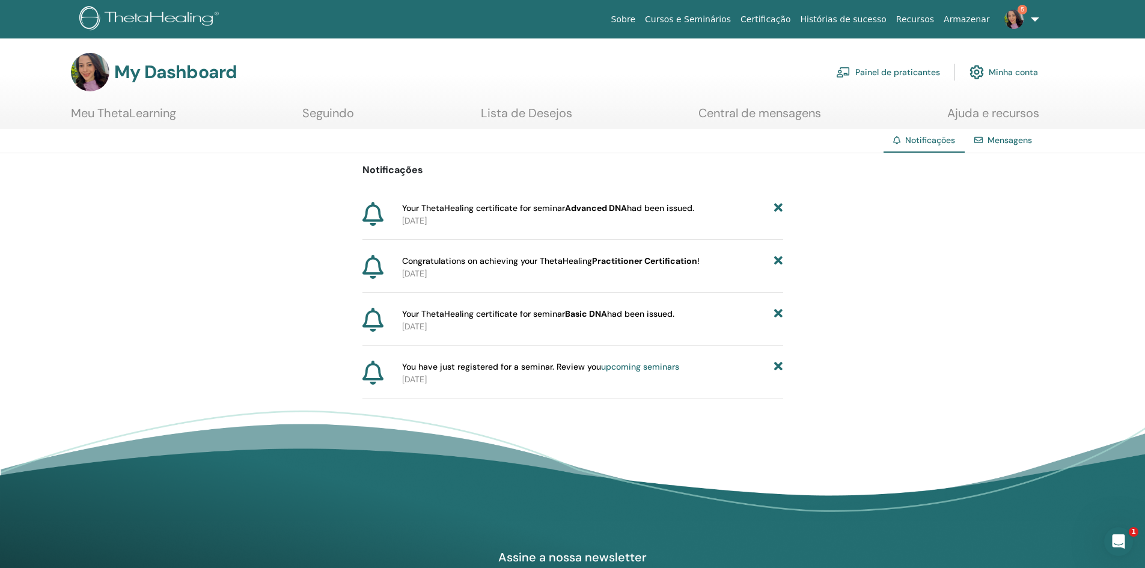
click at [779, 362] on icon at bounding box center [778, 367] width 8 height 13
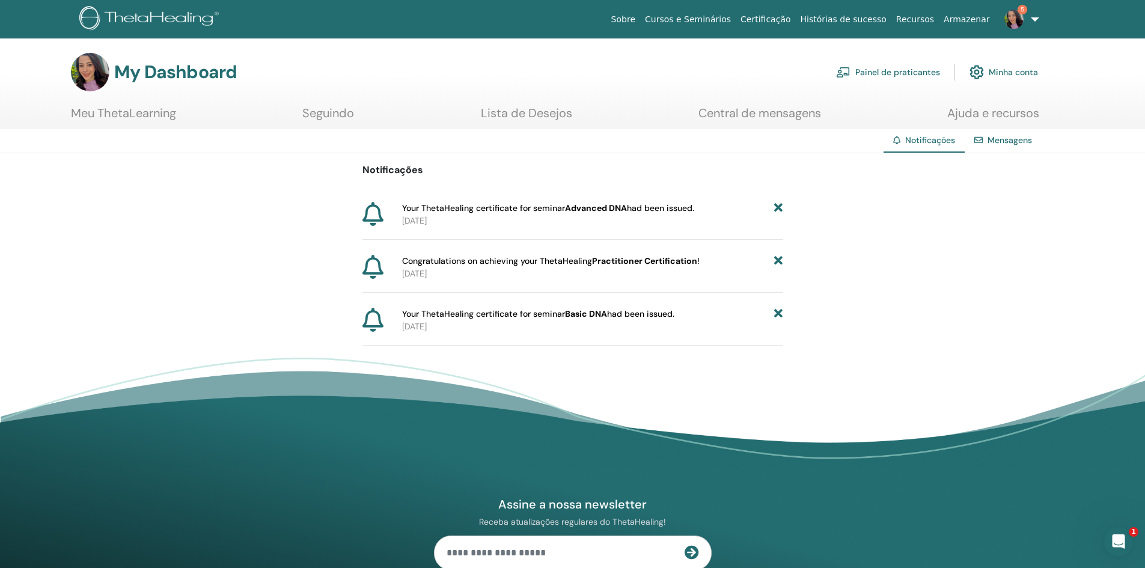
click at [777, 264] on icon at bounding box center [778, 261] width 8 height 13
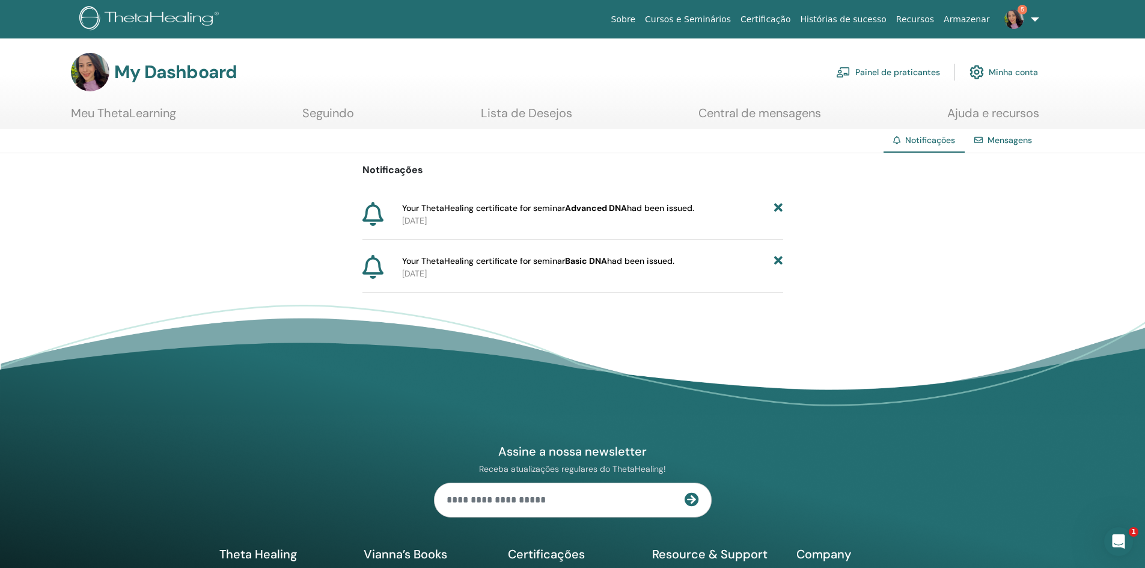
click at [748, 105] on section "My Dashboard Painel de praticantes Minha conta Meu ThetaLearning Seguindo" at bounding box center [572, 91] width 1145 height 76
click at [731, 115] on link "Central de mensagens" at bounding box center [759, 117] width 123 height 23
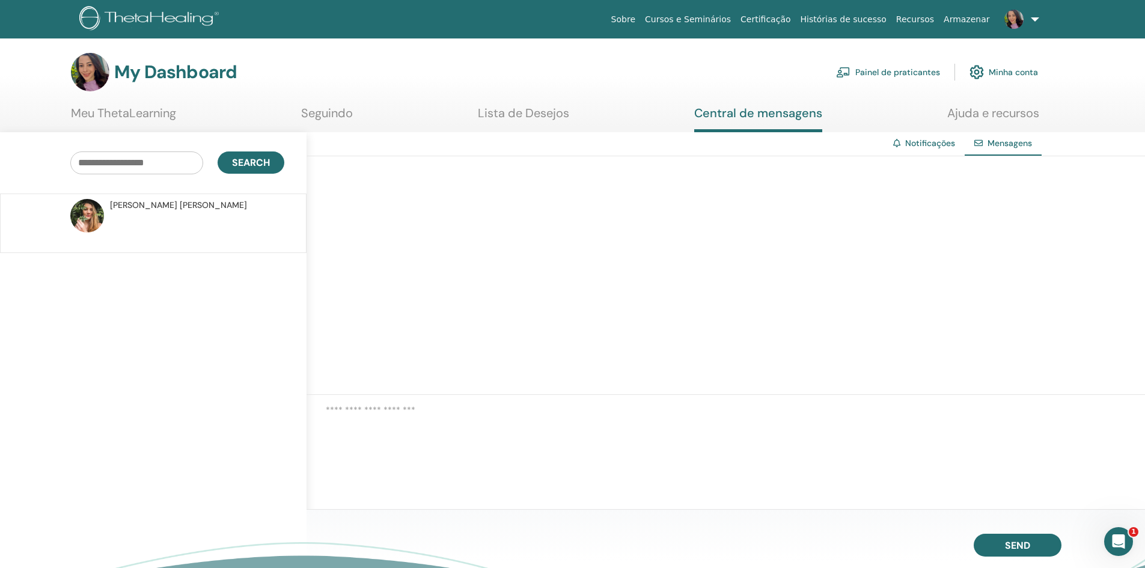
click at [132, 122] on link "Meu ThetaLearning" at bounding box center [123, 117] width 105 height 23
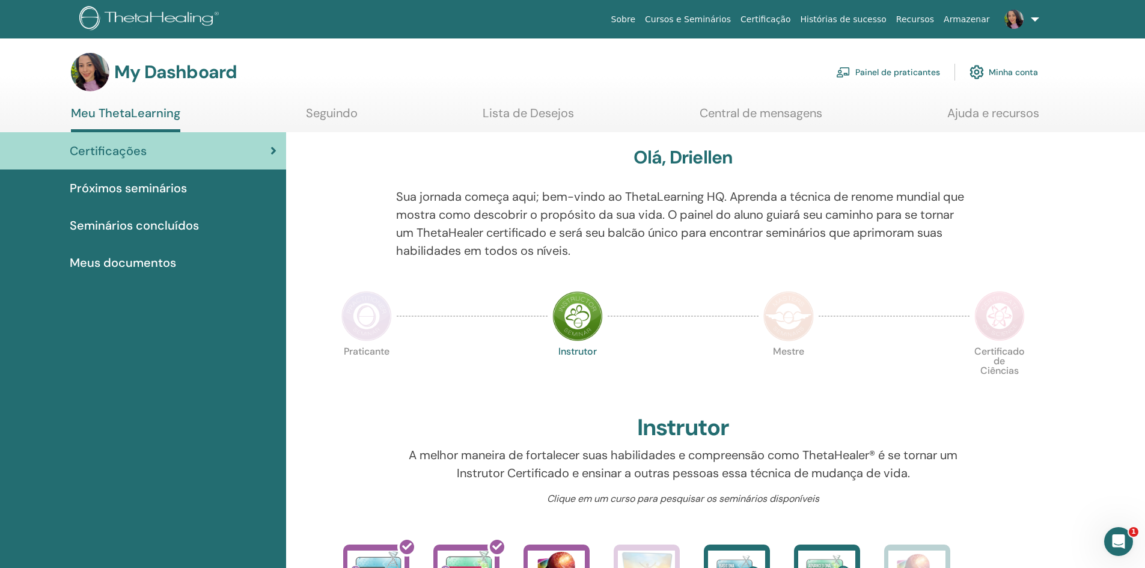
scroll to position [332, 0]
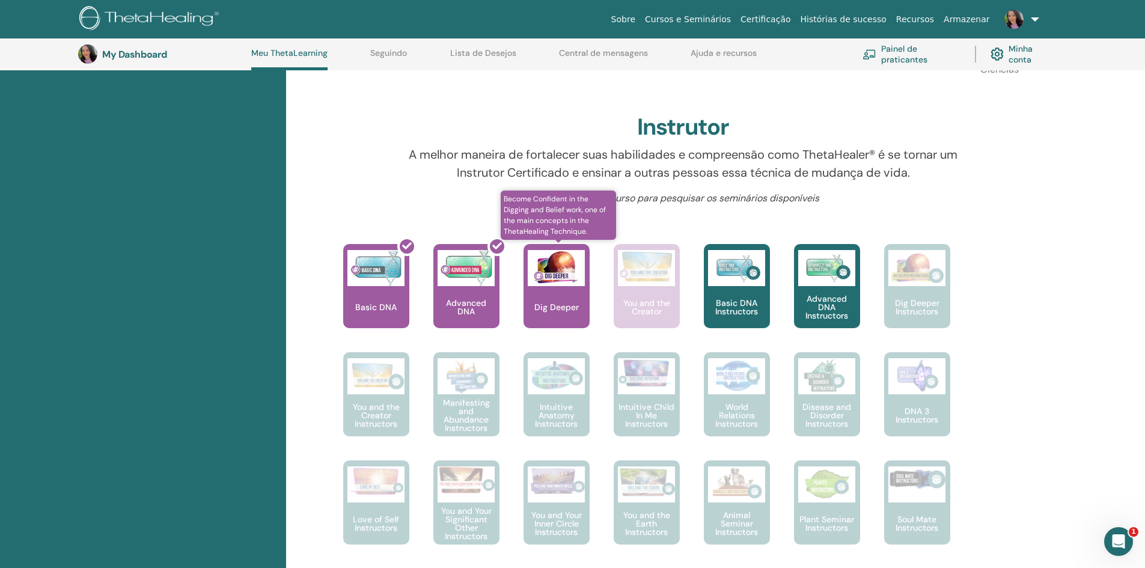
click at [564, 323] on div "Dig Deeper" at bounding box center [557, 286] width 66 height 84
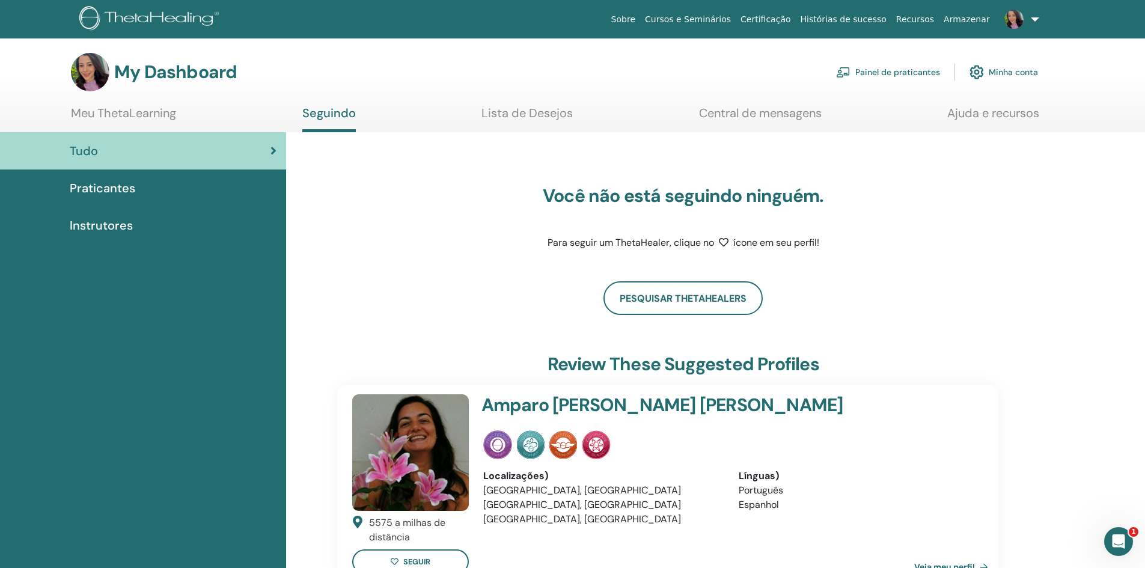
click at [1020, 13] on img at bounding box center [1013, 19] width 19 height 19
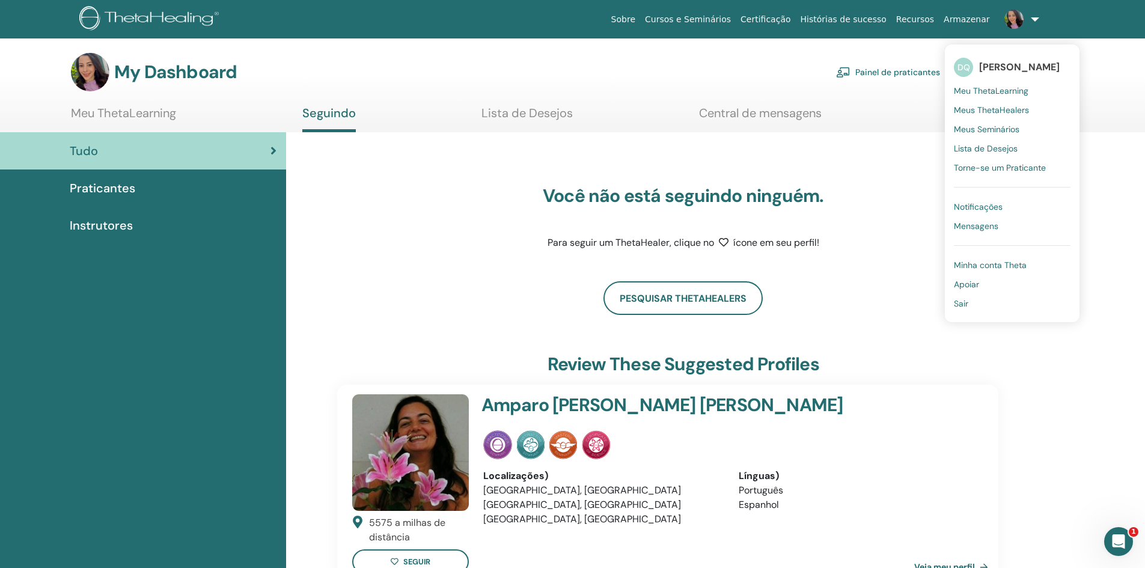
click at [1004, 132] on span "Meus Seminários" at bounding box center [987, 129] width 66 height 11
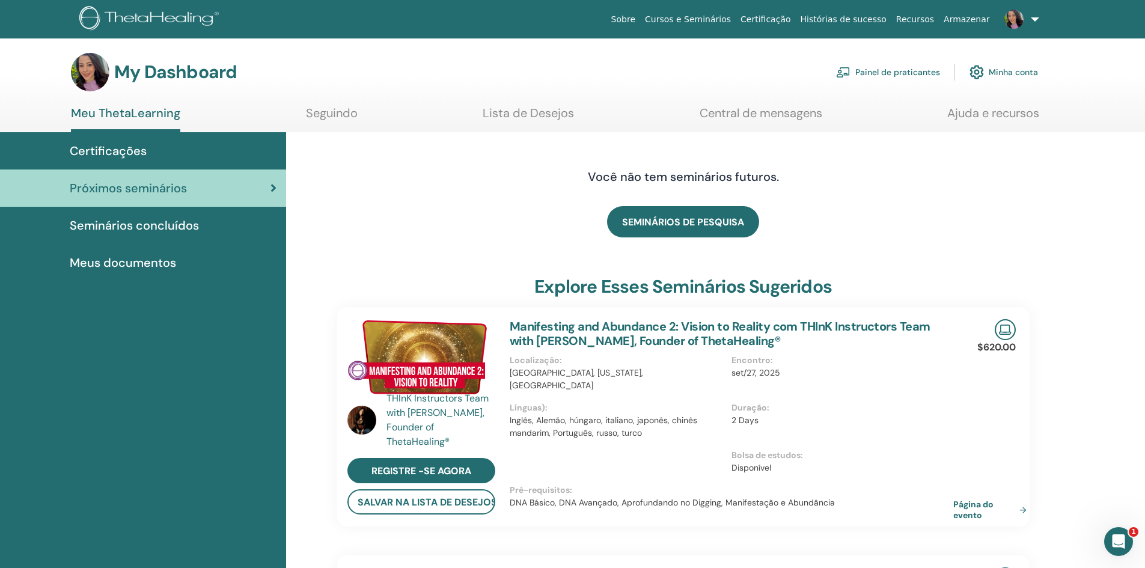
click at [1026, 22] on span at bounding box center [1014, 19] width 29 height 10
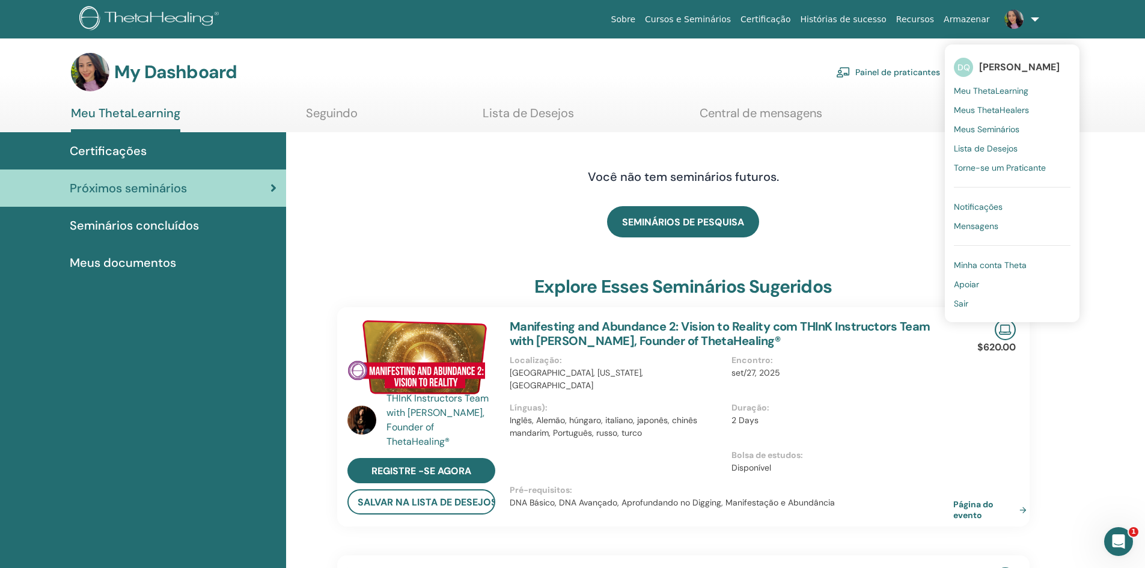
click at [992, 87] on span "Meu ThetaLearning" at bounding box center [991, 90] width 75 height 11
